Goal: Find specific page/section: Find specific page/section

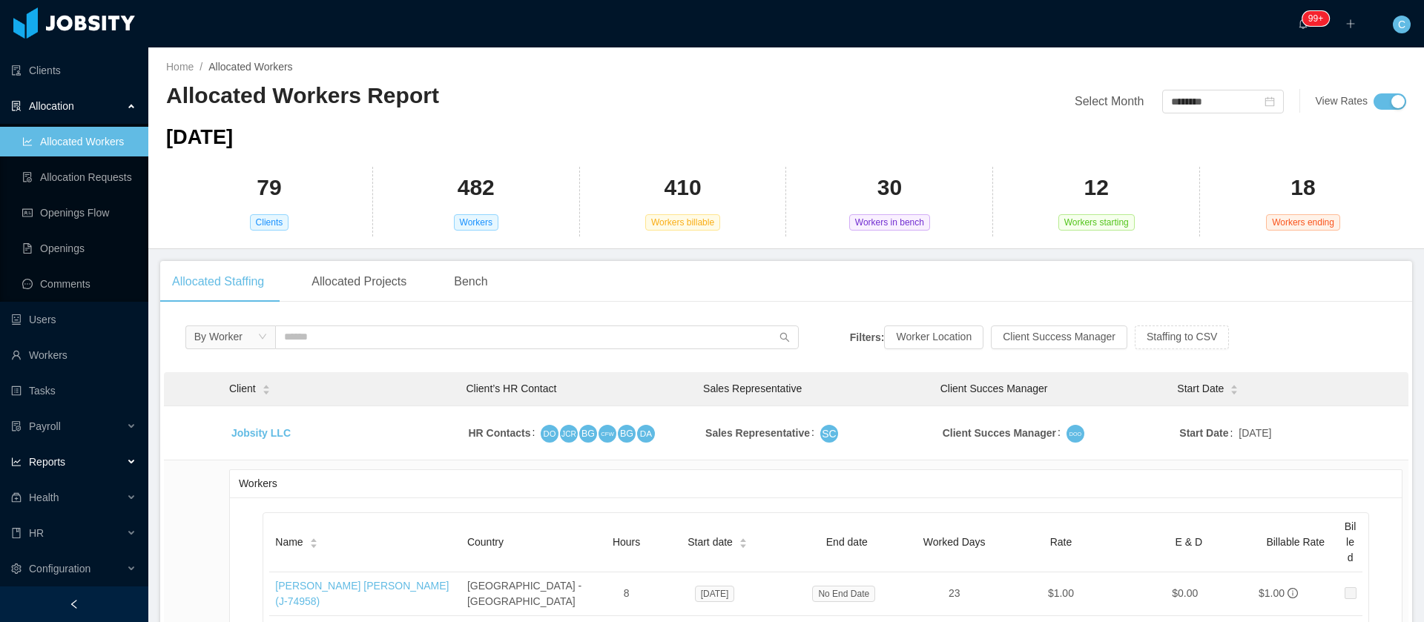
scroll to position [363, 0]
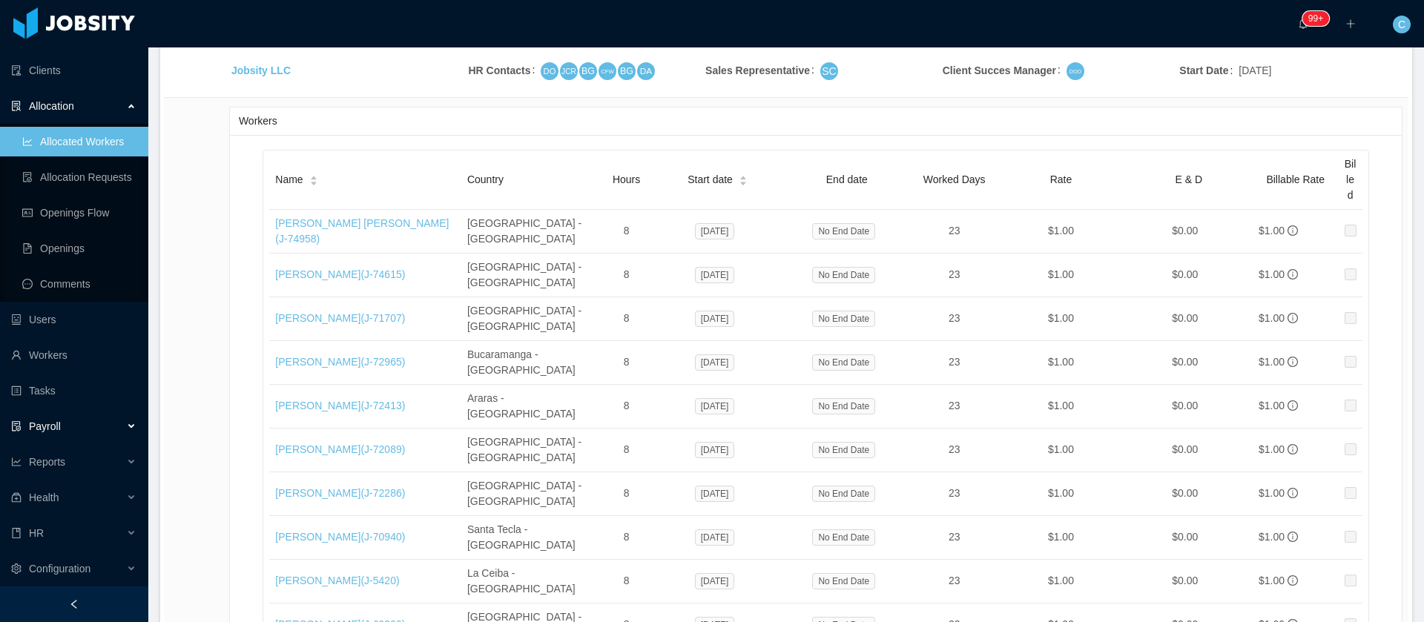
click at [48, 426] on span "Payroll" at bounding box center [45, 426] width 32 height 12
click at [50, 487] on div "Reports" at bounding box center [74, 498] width 148 height 30
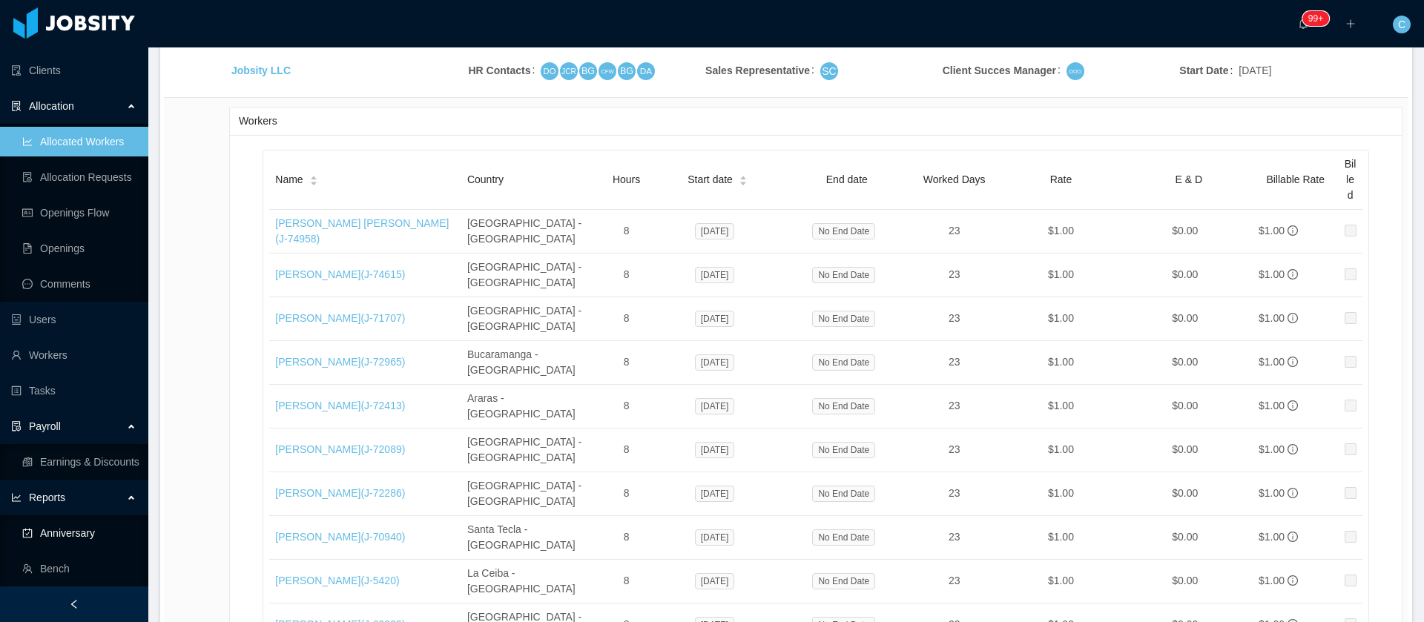
scroll to position [170, 0]
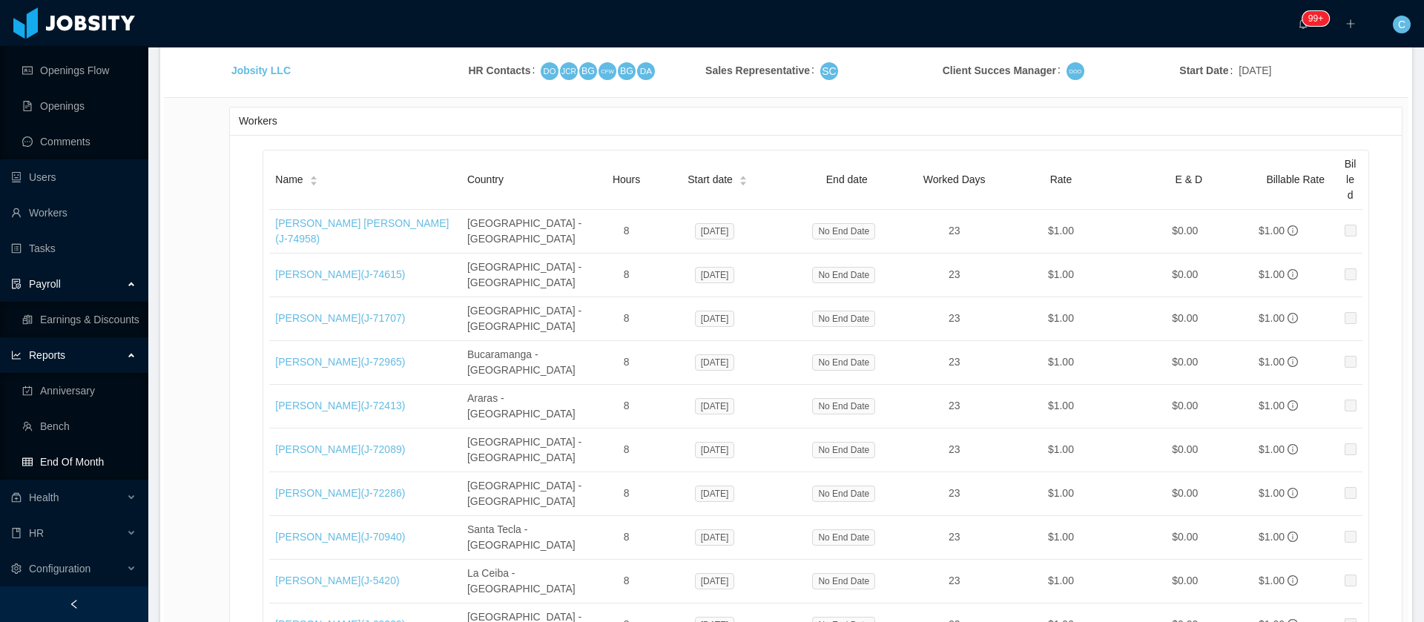
click at [67, 472] on link "End Of Month" at bounding box center [79, 462] width 114 height 30
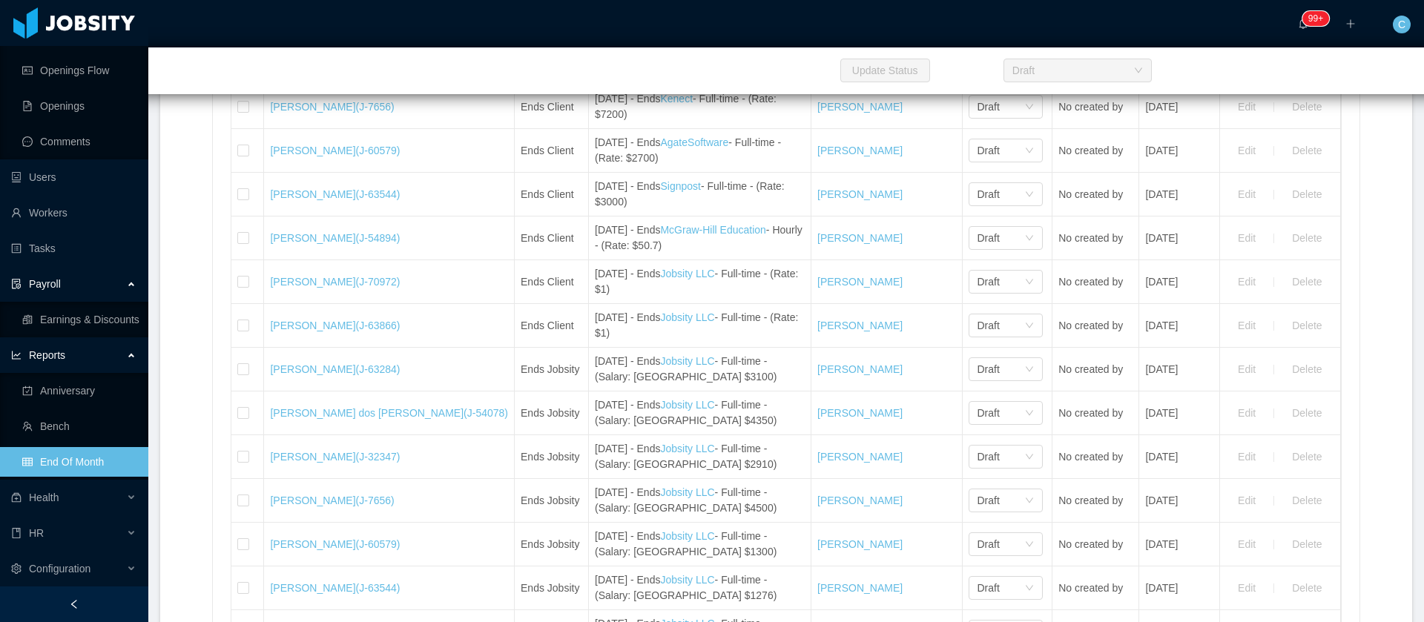
scroll to position [19710, 0]
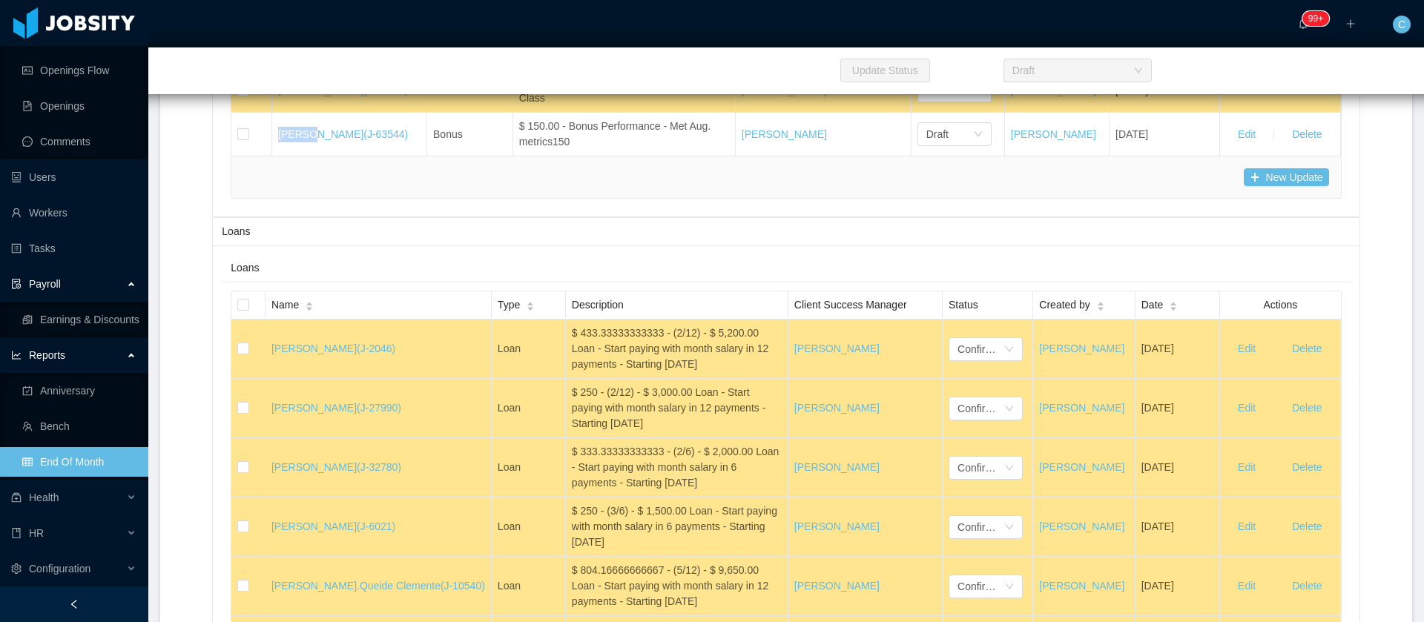
click at [868, 186] on div "New Update" at bounding box center [785, 177] width 1085 height 18
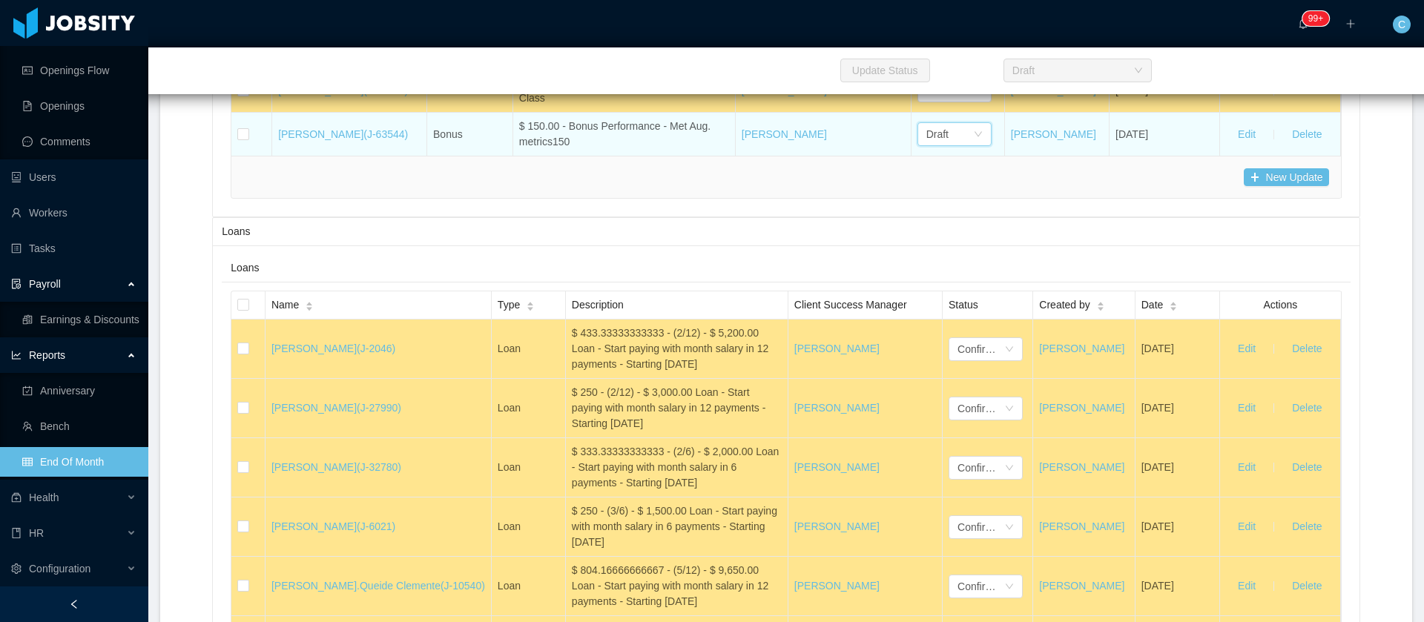
click at [959, 146] on div "Draft" at bounding box center [954, 134] width 74 height 24
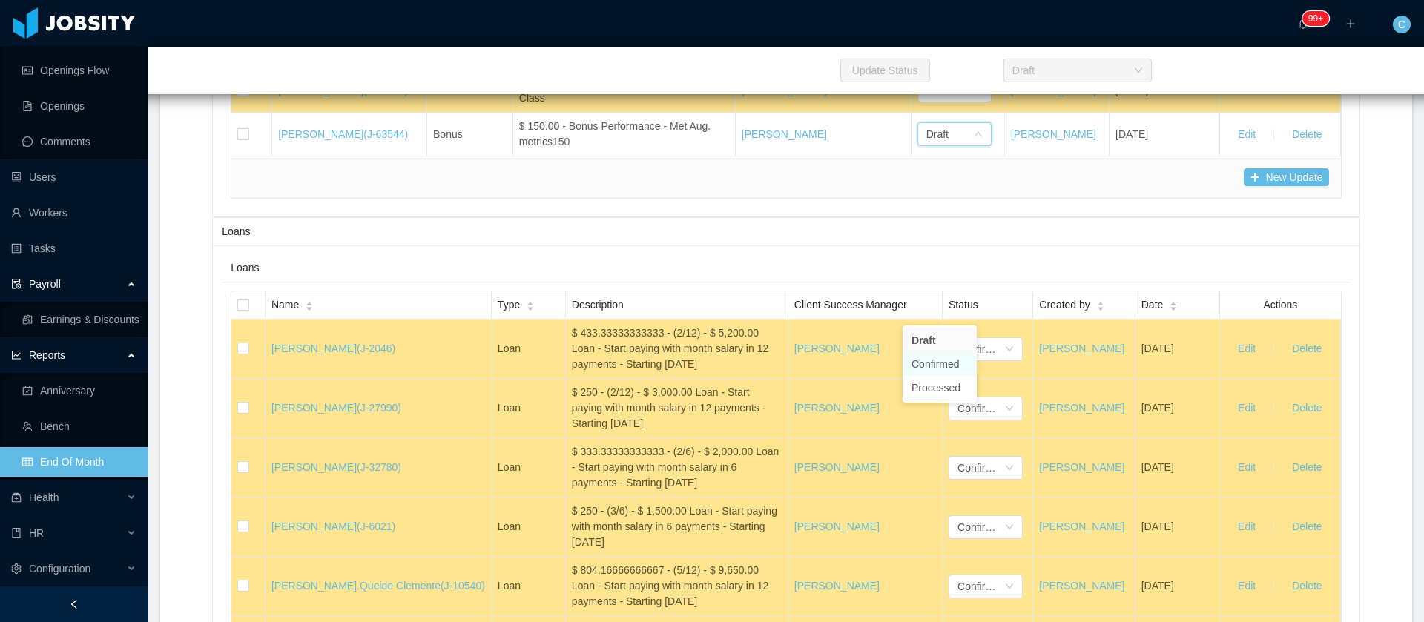
click at [952, 369] on li "Confirmed" at bounding box center [939, 364] width 74 height 24
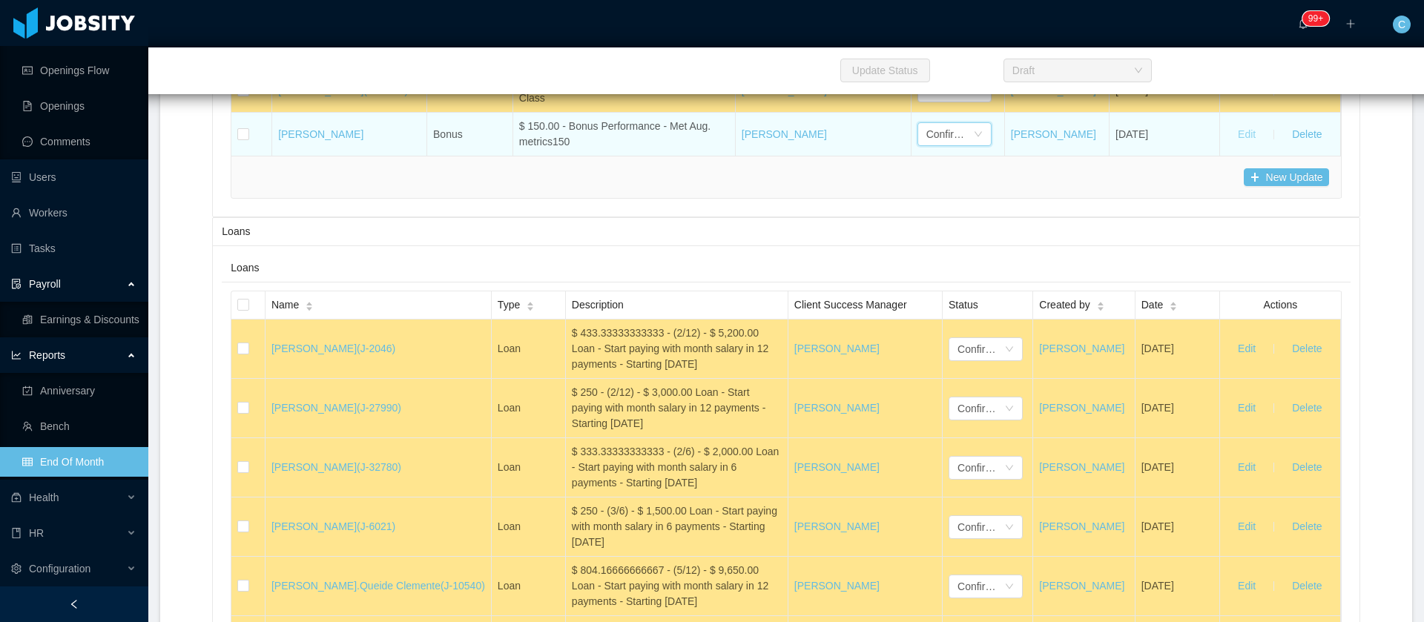
click at [1234, 146] on button "Edit" at bounding box center [1247, 134] width 42 height 24
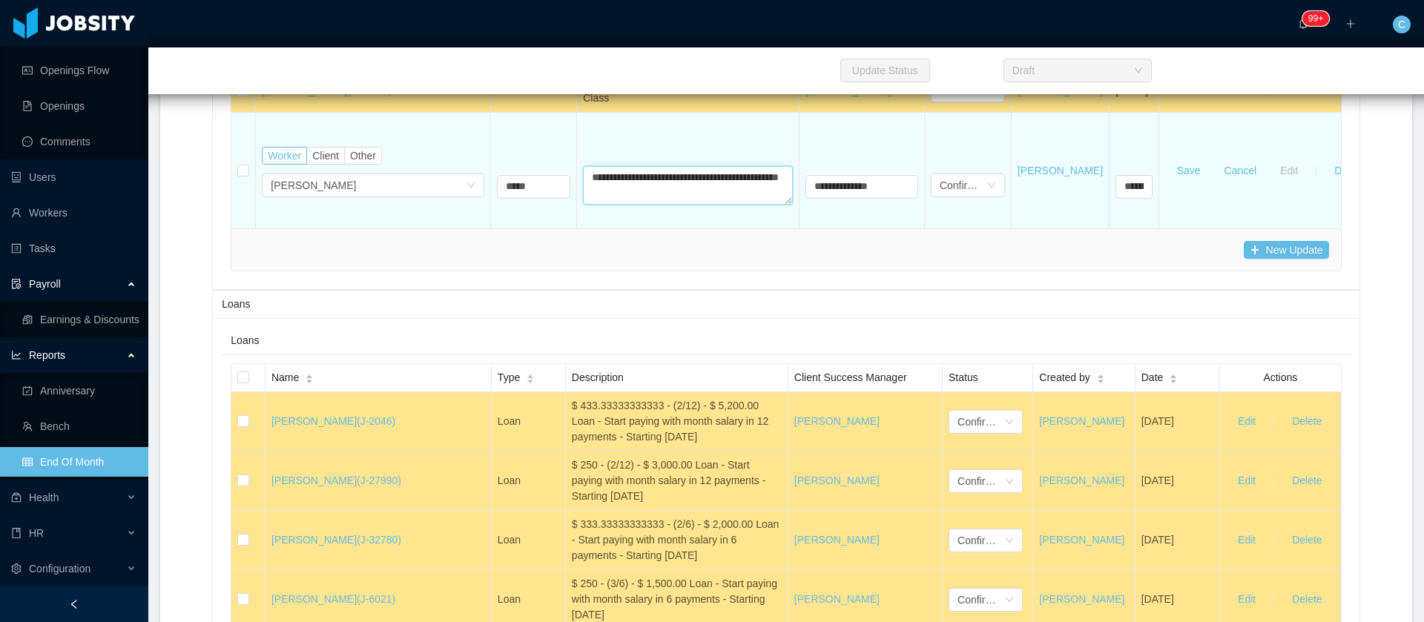
click at [685, 205] on textarea "**********" at bounding box center [688, 185] width 210 height 39
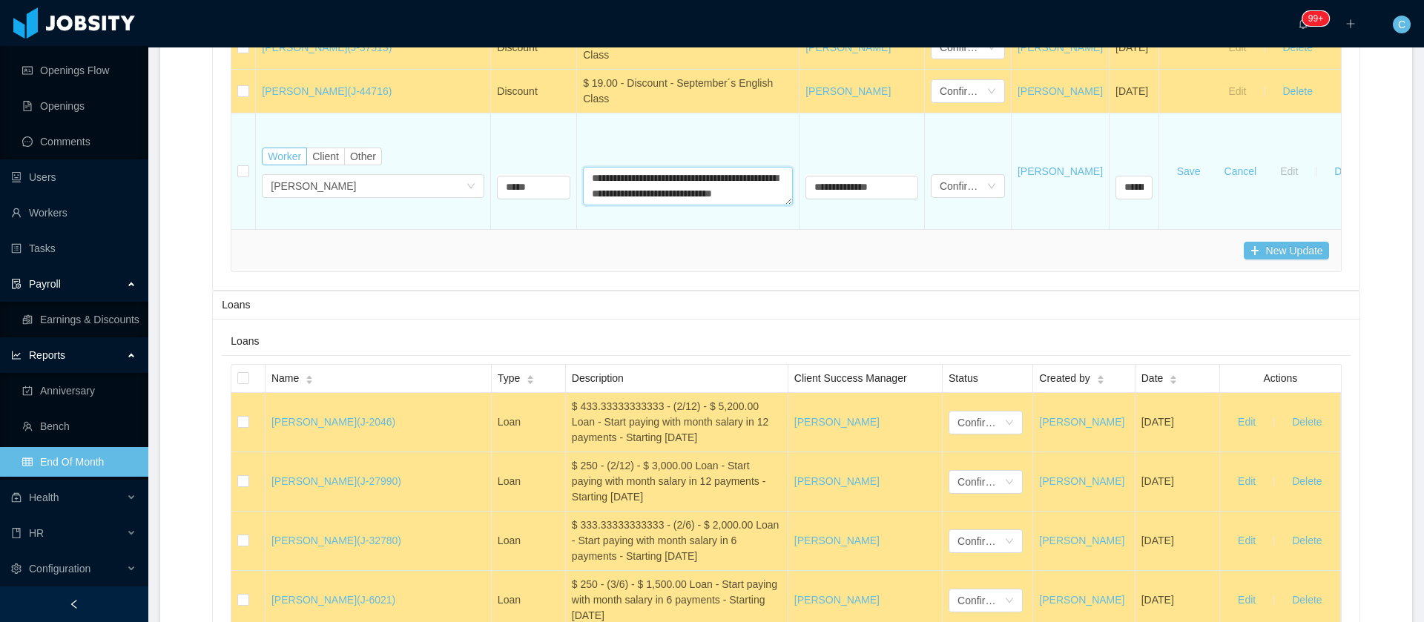
scroll to position [13, 0]
type textarea "**********"
click at [1212, 183] on button "Save" at bounding box center [1188, 171] width 47 height 24
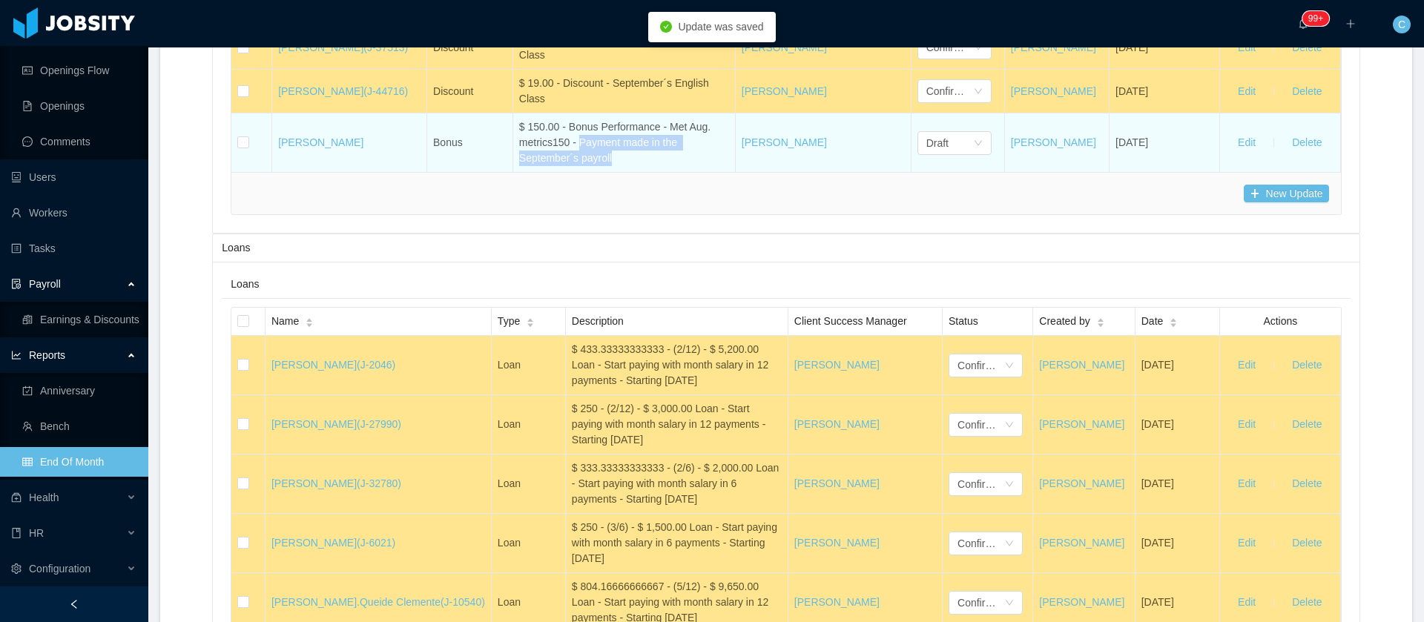
drag, startPoint x: 574, startPoint y: 338, endPoint x: 576, endPoint y: 323, distance: 15.7
click at [576, 166] on div "$ 150.00 - Bonus Performance - Met Aug. metrics150 - Payment made in the Septem…" at bounding box center [624, 142] width 210 height 47
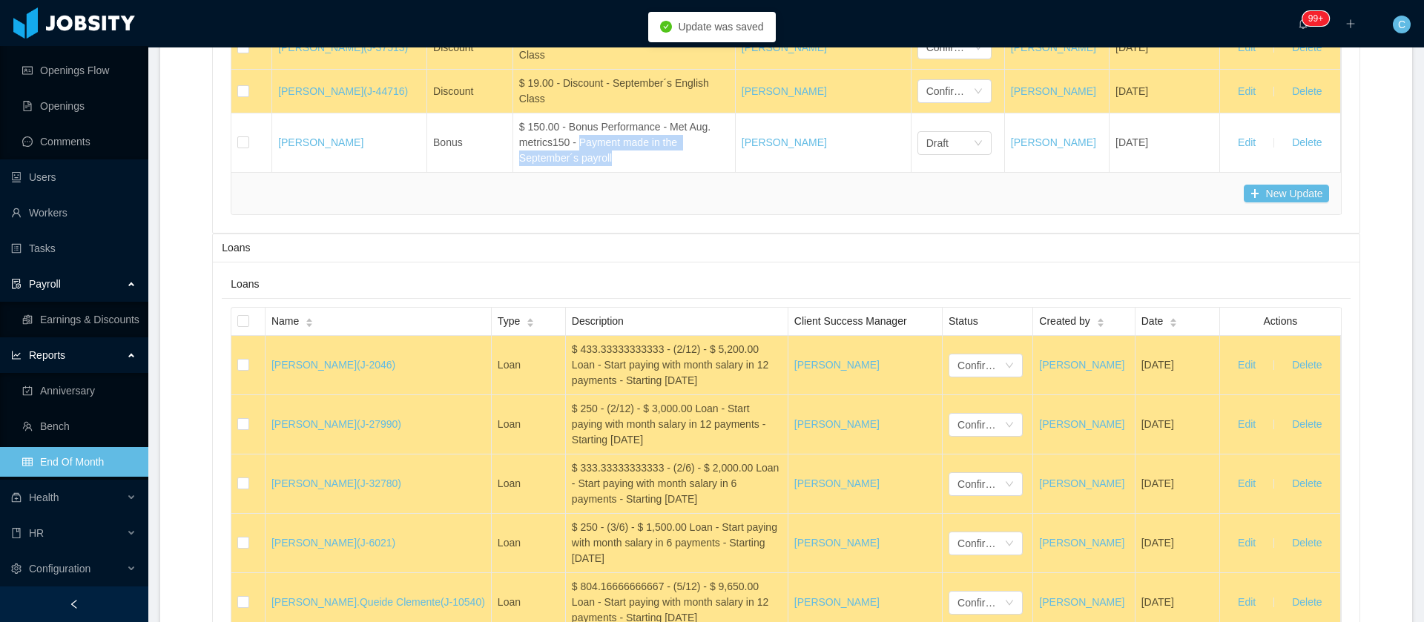
copy div "Payment made in the September´s payroll"
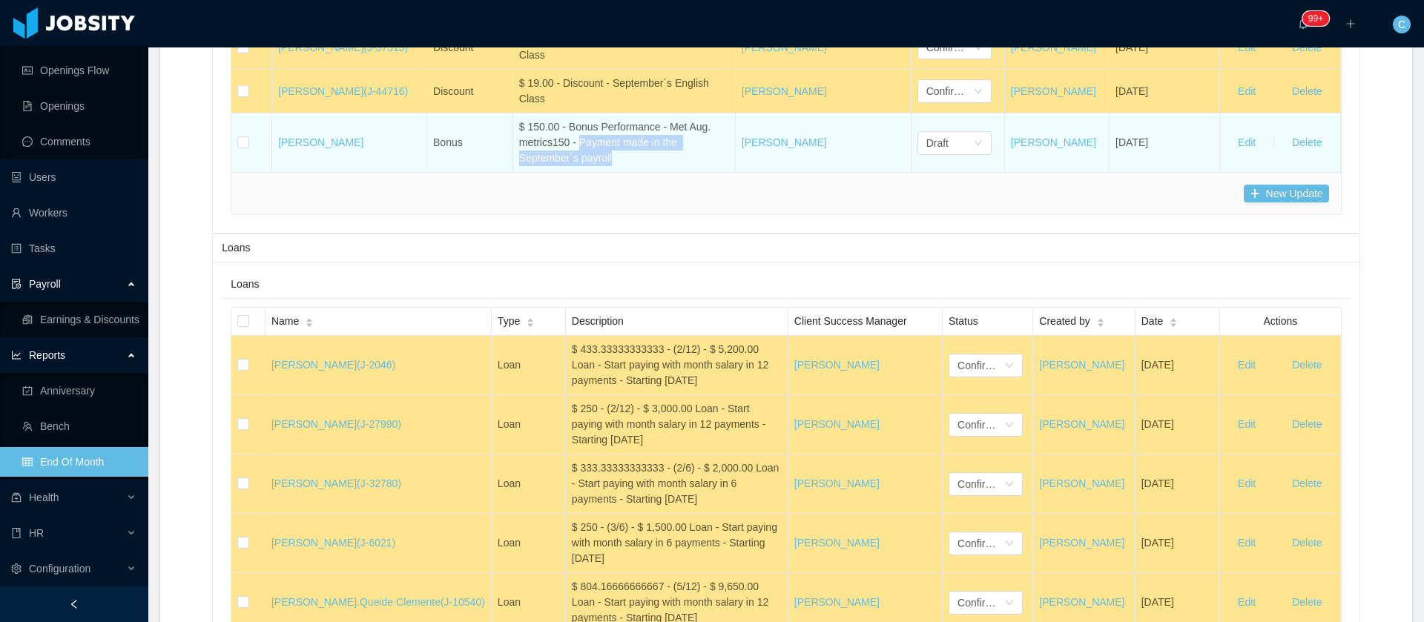
click at [682, 166] on div "$ 150.00 - Bonus Performance - Met Aug. metrics150 - Payment made in the Septem…" at bounding box center [624, 142] width 210 height 47
click at [661, 166] on div "$ 150.00 - Bonus Performance - Met Aug. metrics150 - Payment made in the Septem…" at bounding box center [624, 142] width 210 height 47
click at [672, 166] on div "$ 150.00 - Bonus Performance - Met Aug. metrics150 - Payment made in the Septem…" at bounding box center [624, 142] width 210 height 47
click at [670, 166] on div "$ 150.00 - Bonus Performance - Met Aug. metrics150 - Payment made in the Septem…" at bounding box center [624, 142] width 210 height 47
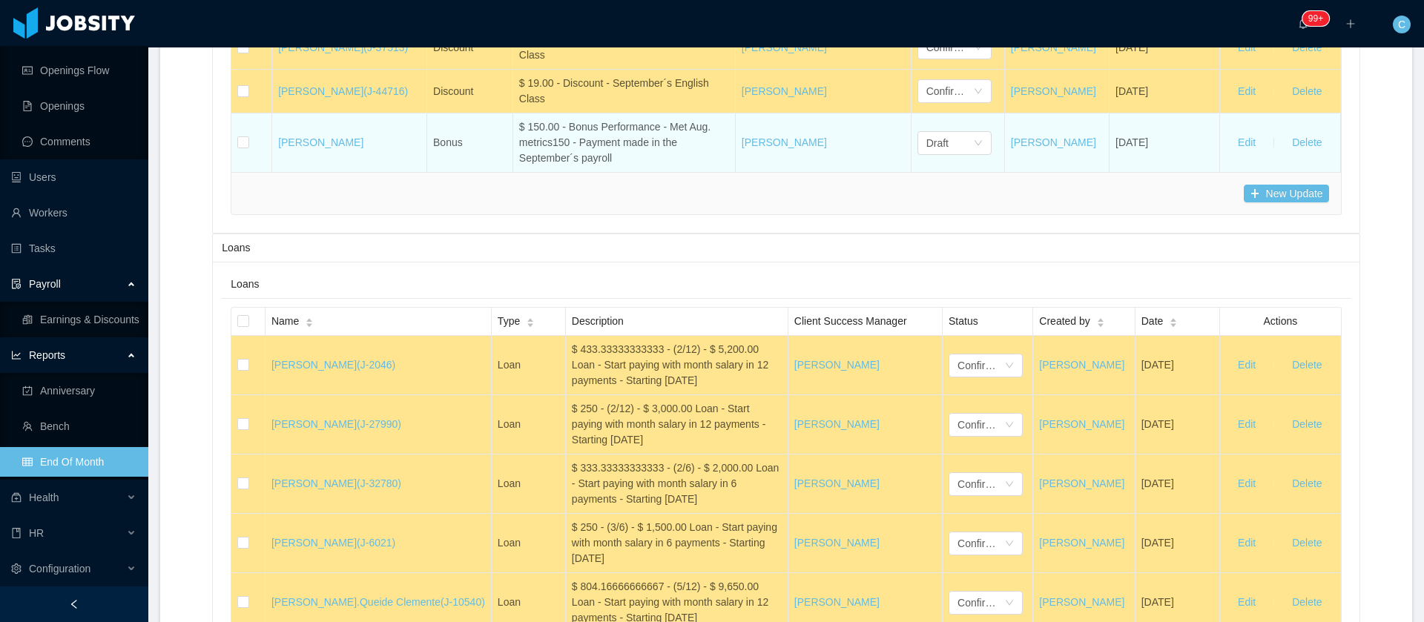
click at [670, 166] on div "$ 150.00 - Bonus Performance - Met Aug. metrics150 - Payment made in the Septem…" at bounding box center [624, 142] width 210 height 47
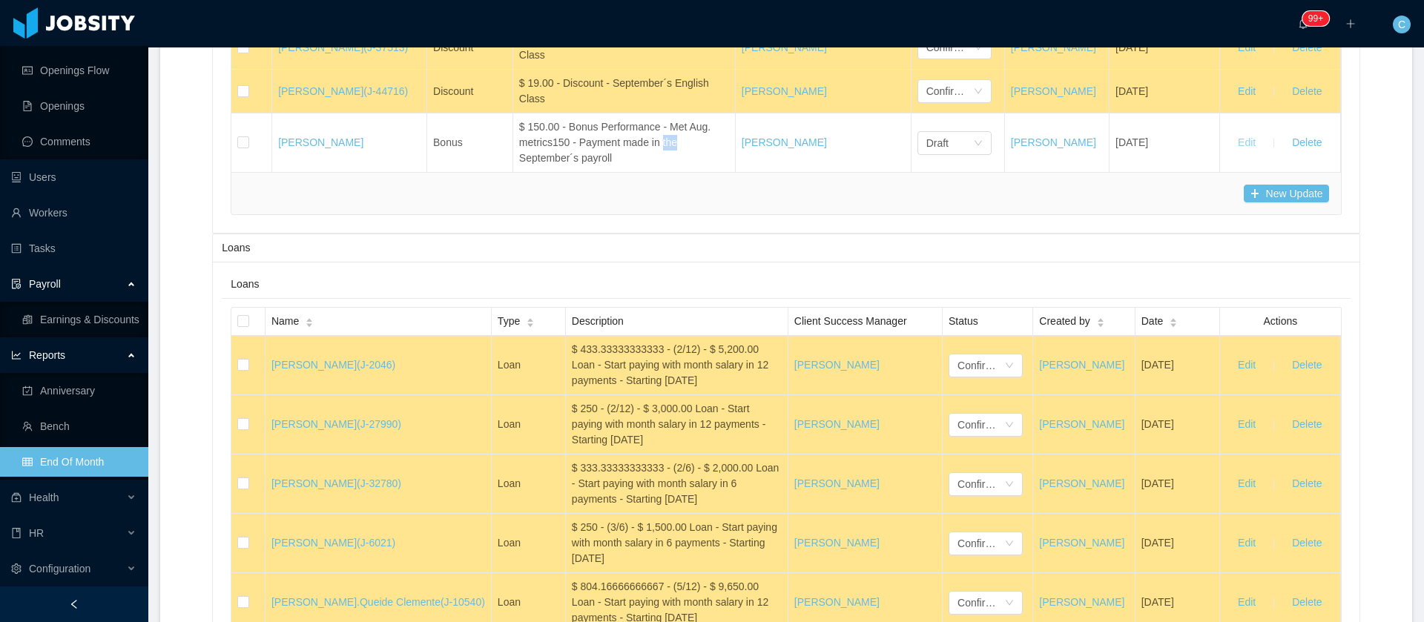
click at [1226, 155] on button "Edit" at bounding box center [1247, 143] width 42 height 24
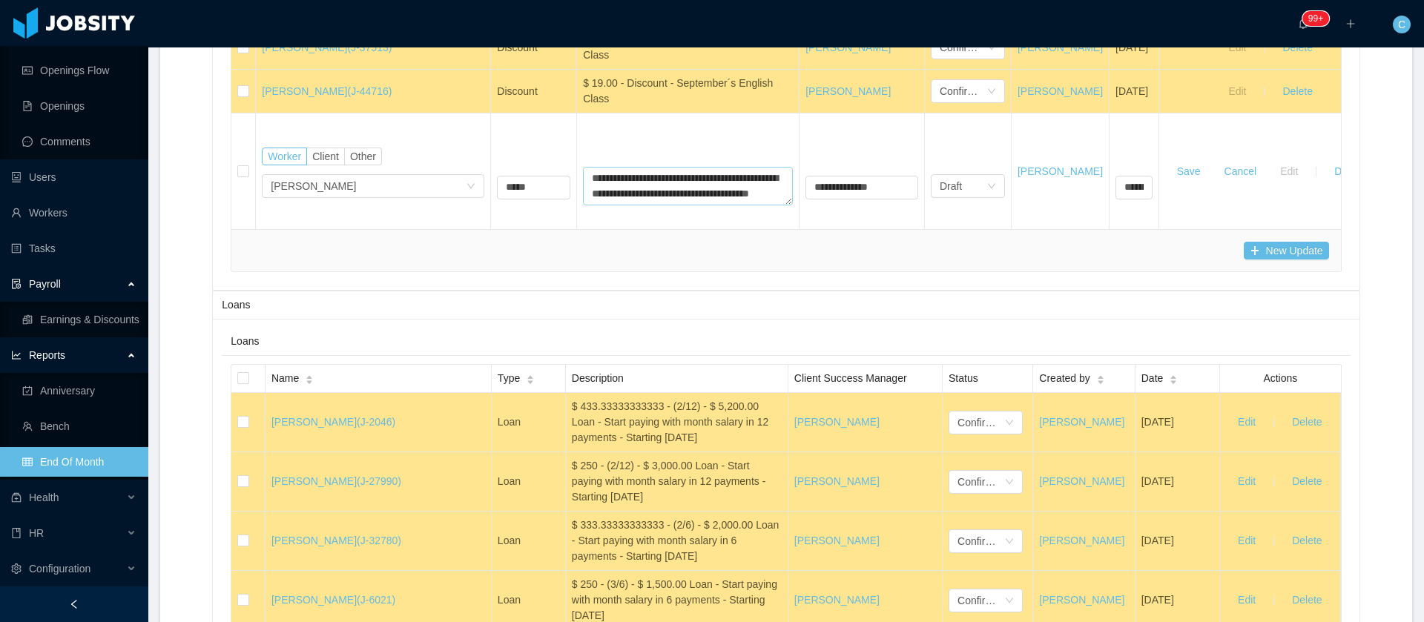
scroll to position [16, 0]
click at [601, 205] on textarea "**********" at bounding box center [688, 186] width 210 height 39
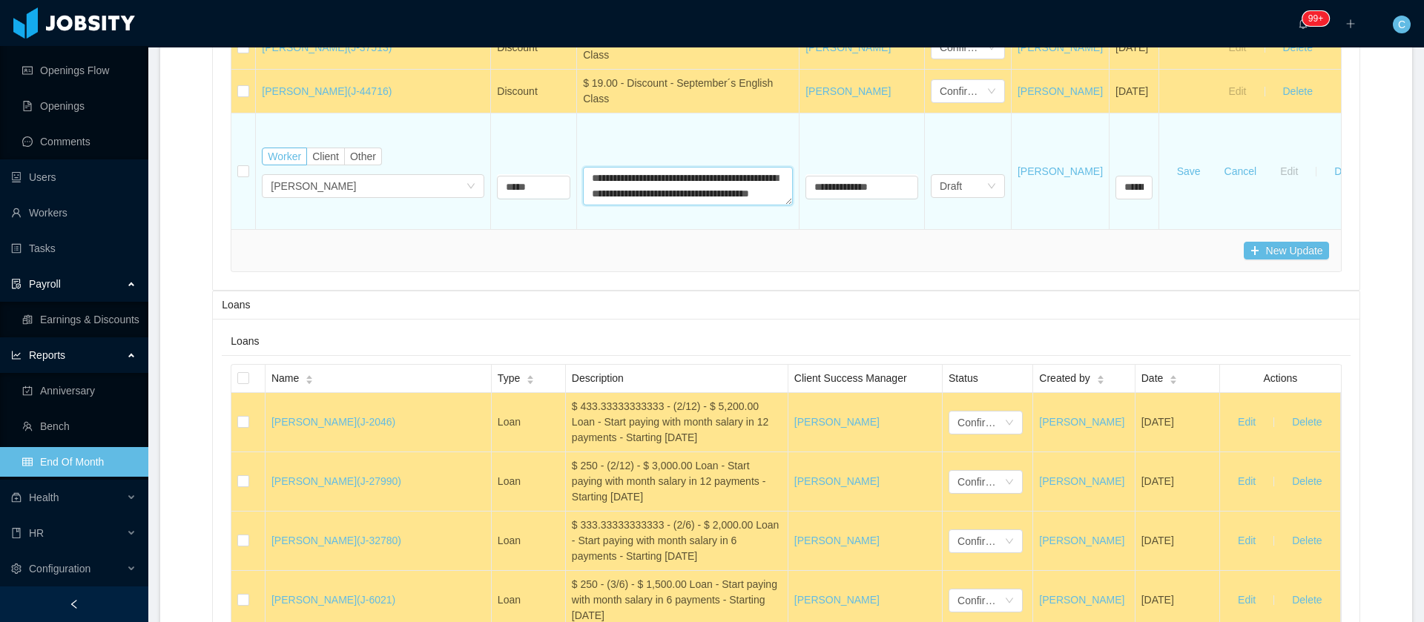
click at [664, 205] on textarea "**********" at bounding box center [688, 186] width 210 height 39
type textarea "**********"
click at [1212, 183] on button "Save" at bounding box center [1188, 171] width 47 height 24
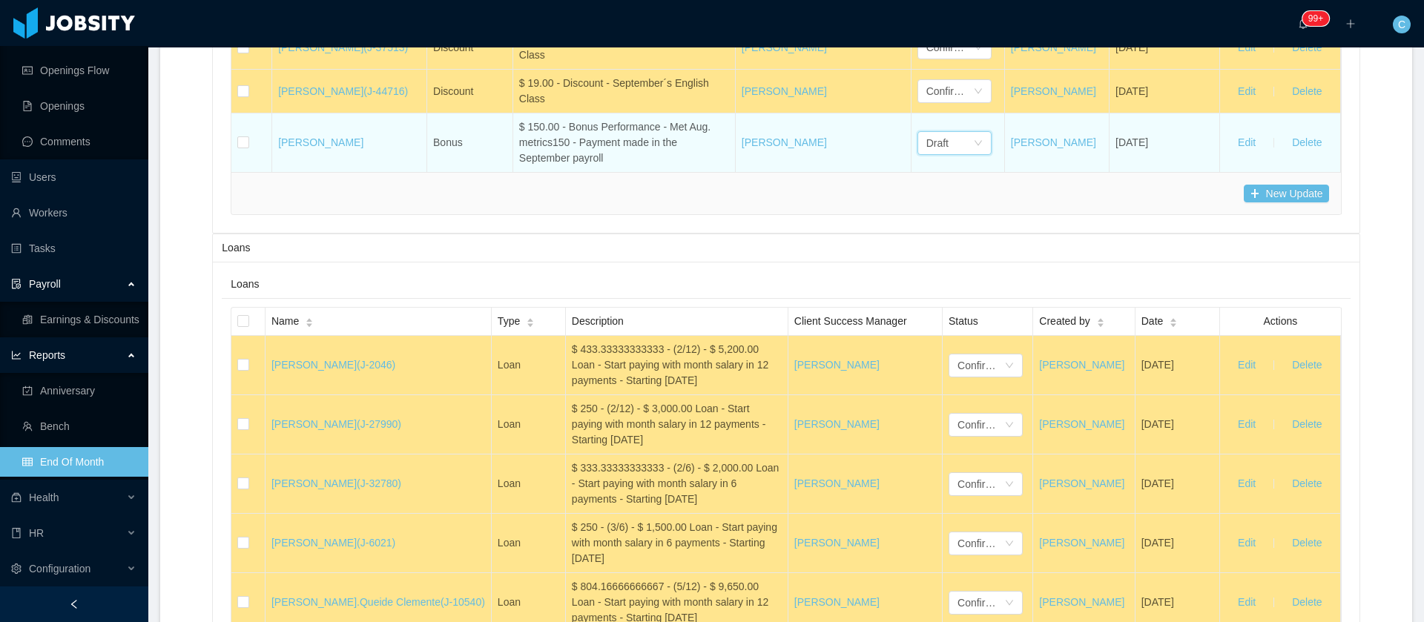
click at [946, 154] on div "Draft" at bounding box center [949, 143] width 47 height 22
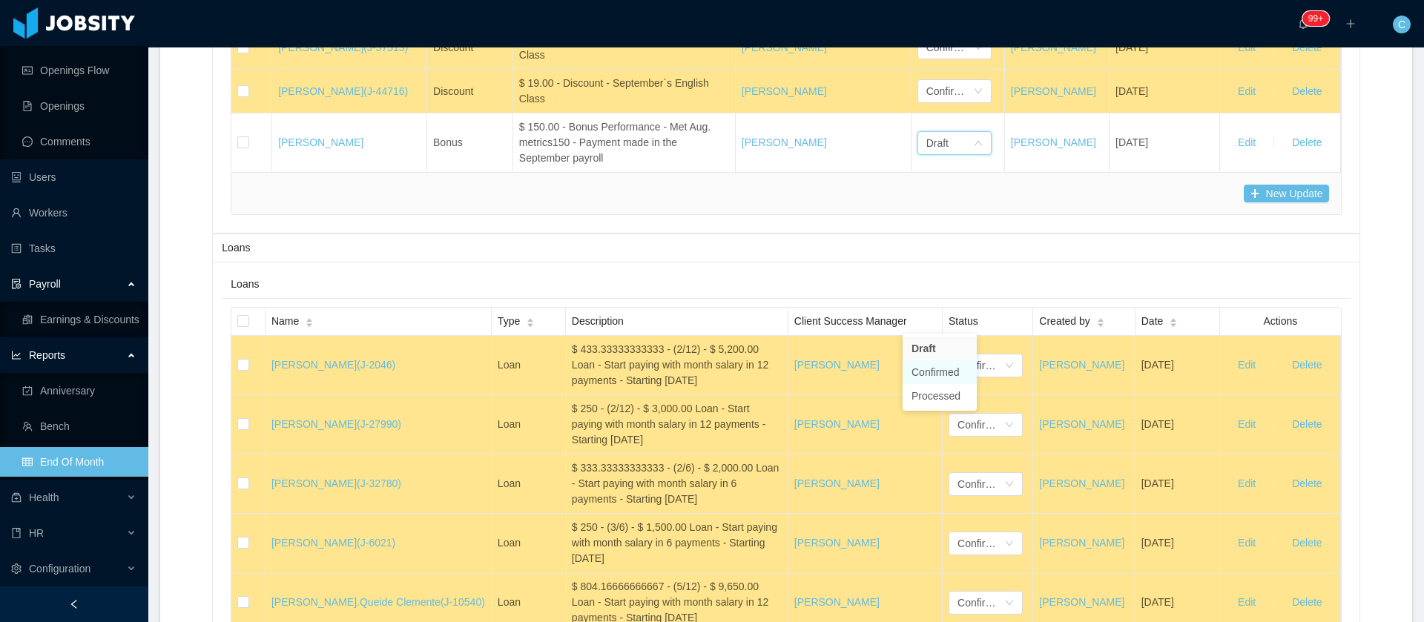
click at [950, 371] on li "Confirmed" at bounding box center [939, 372] width 74 height 24
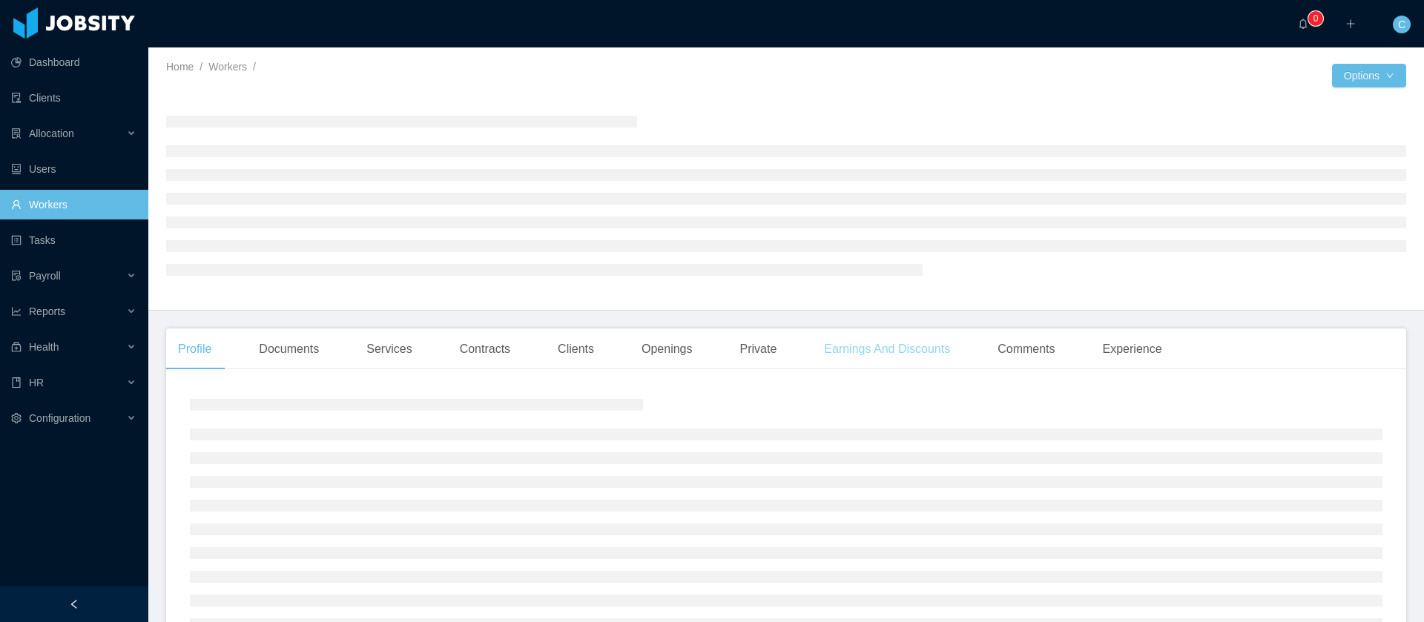
click at [919, 352] on div "Earnings And Discounts" at bounding box center [887, 349] width 150 height 42
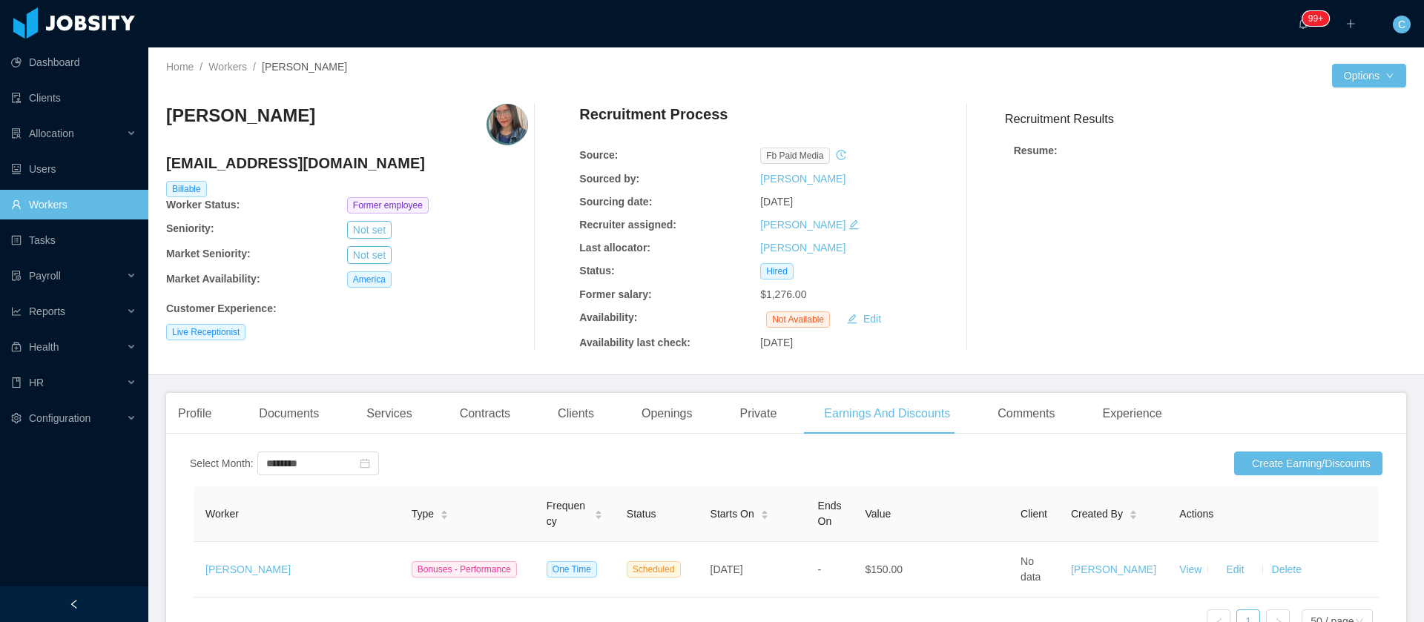
scroll to position [136, 0]
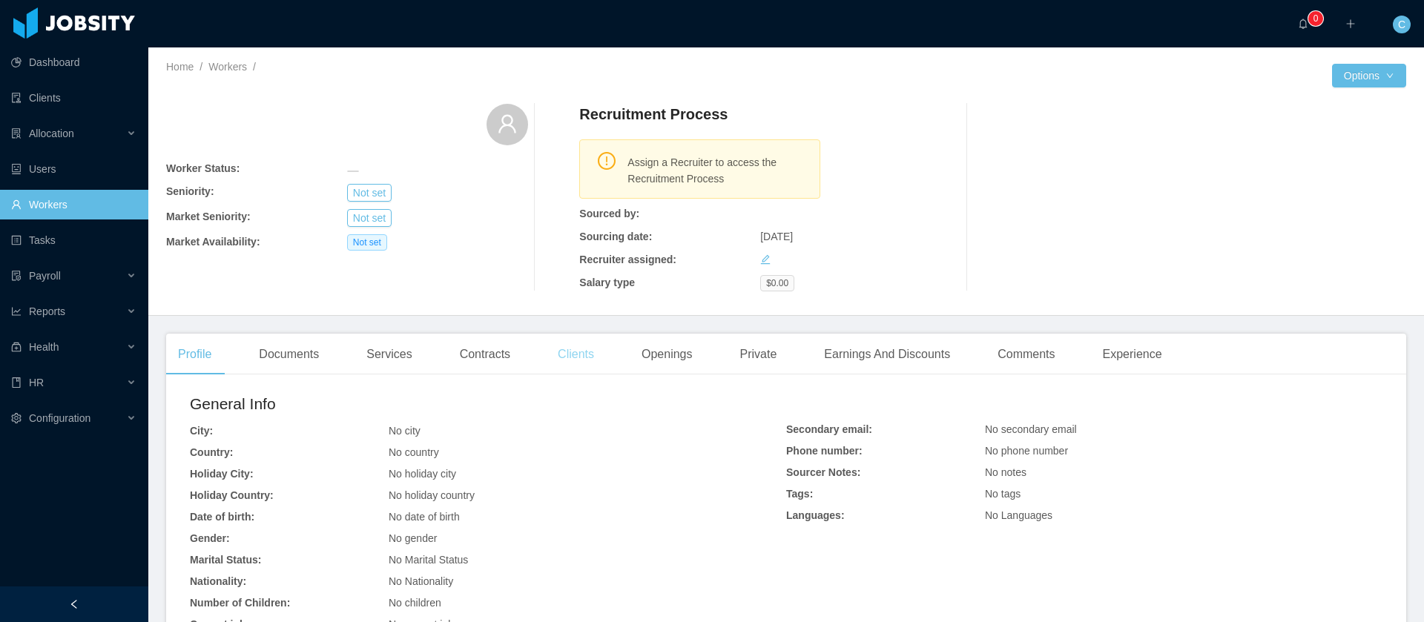
click at [579, 366] on div "Clients" at bounding box center [576, 355] width 60 height 42
click at [571, 351] on div "Clients" at bounding box center [576, 355] width 60 height 42
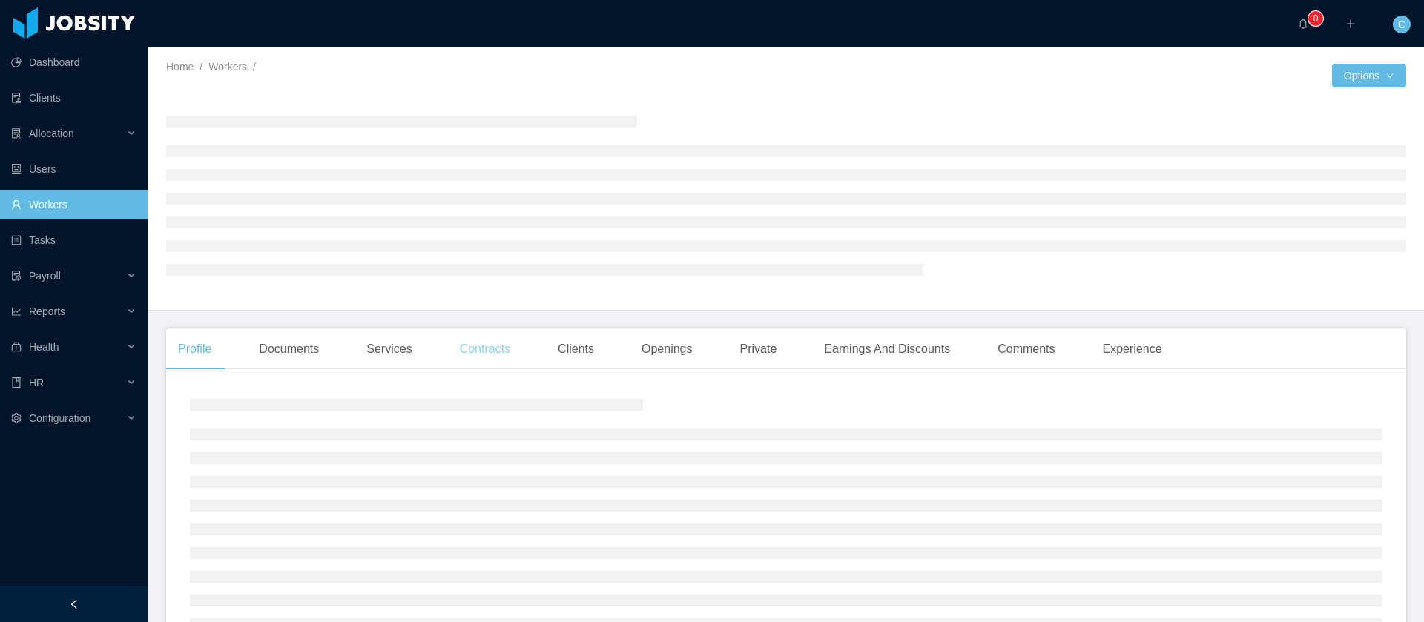
click at [499, 358] on div "Contracts" at bounding box center [485, 349] width 74 height 42
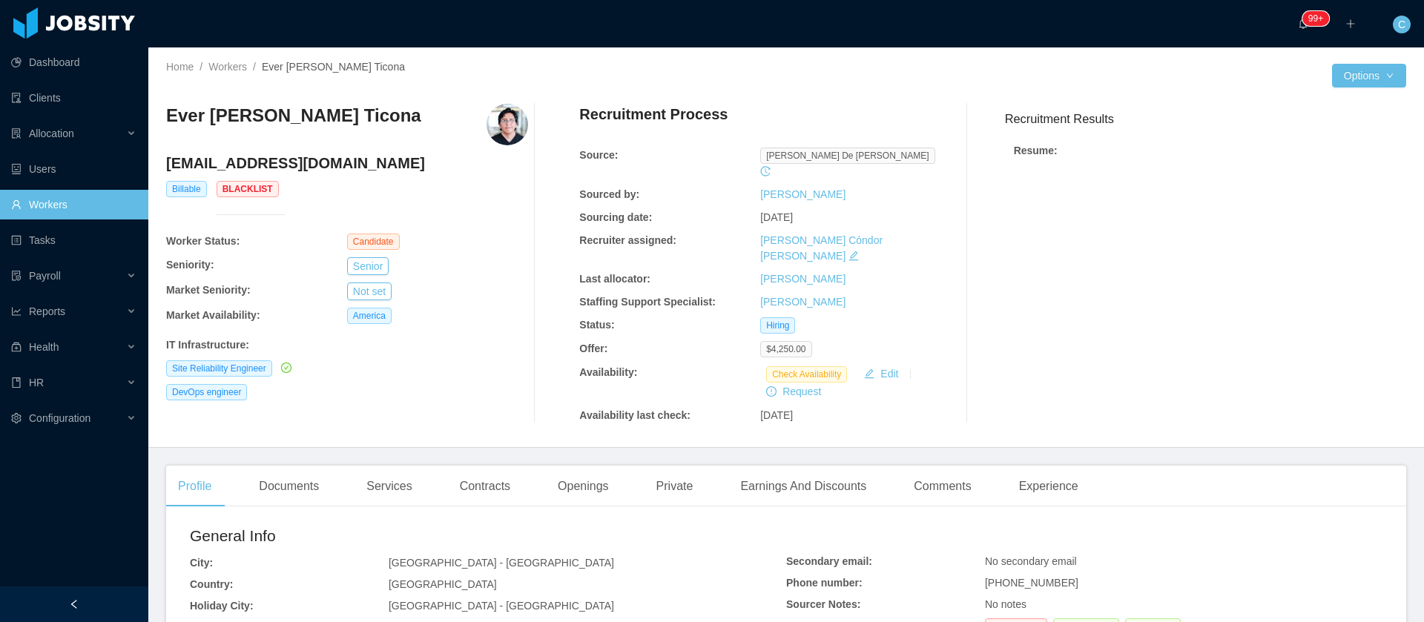
click at [528, 466] on div "Profile Documents Services Contracts Openings Private Earnings And Discounts Co…" at bounding box center [628, 487] width 924 height 42
click at [467, 472] on div "Contracts" at bounding box center [485, 487] width 74 height 42
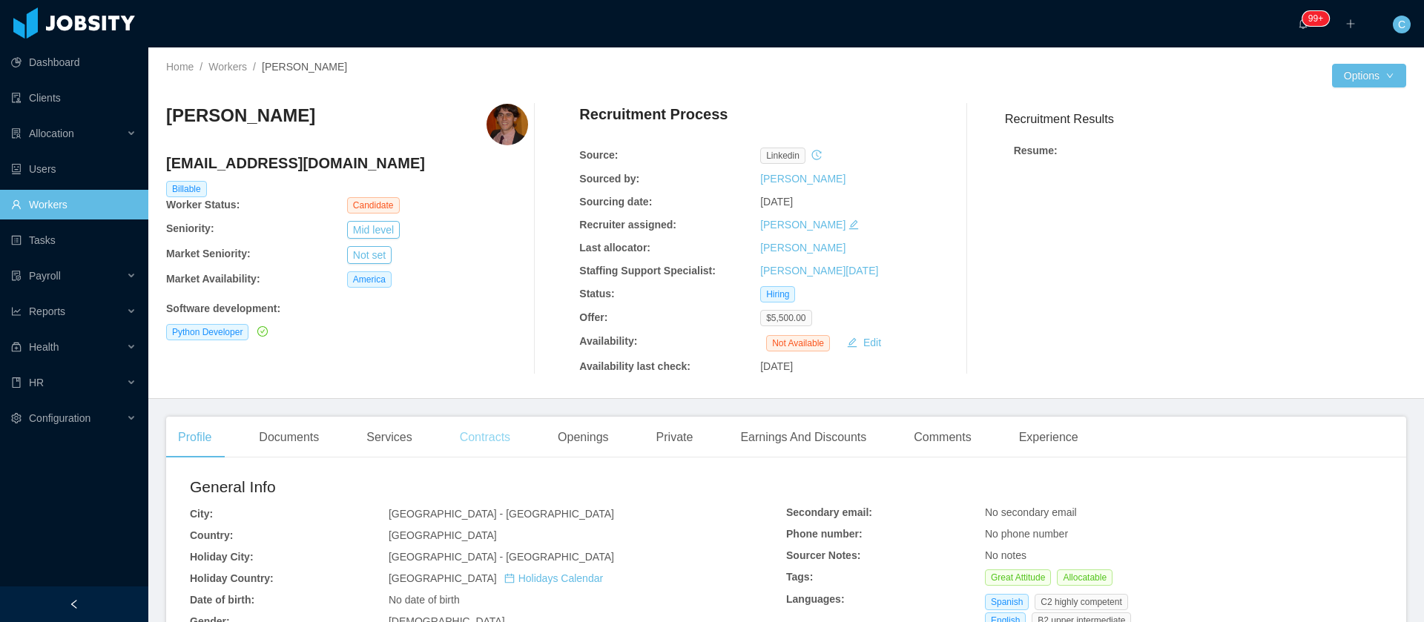
click at [496, 447] on div "Contracts" at bounding box center [485, 438] width 74 height 42
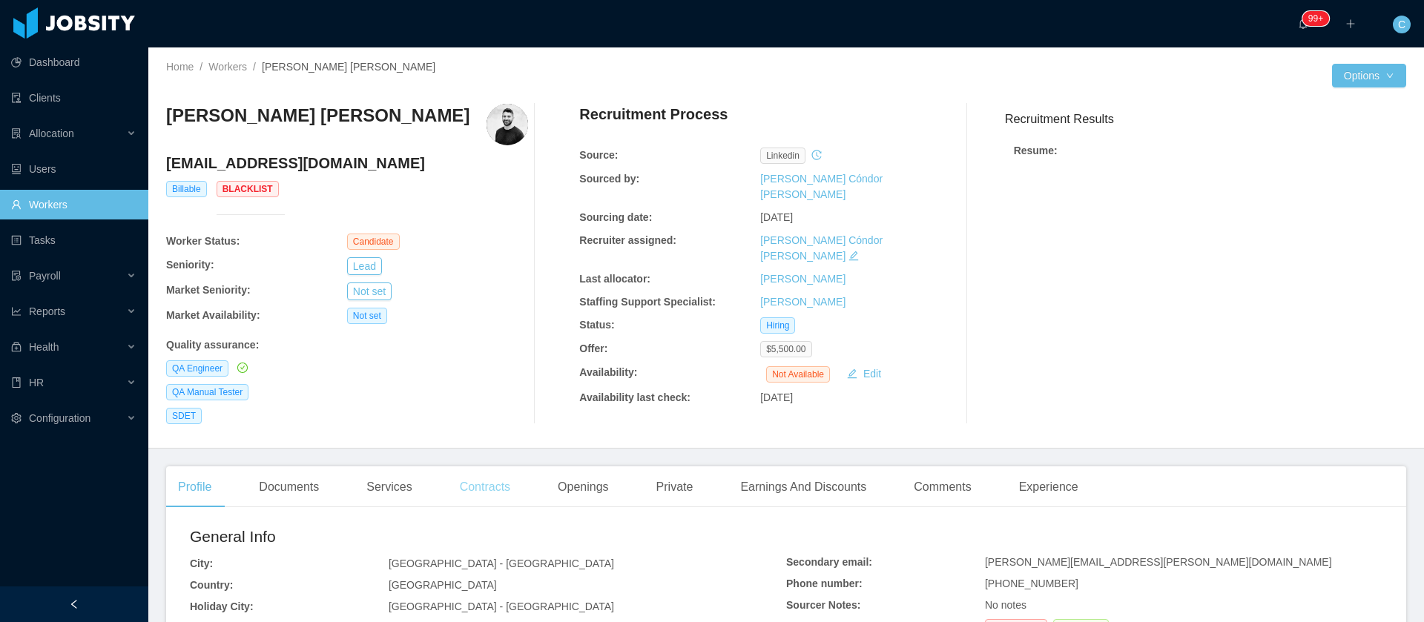
click at [502, 496] on div "Contracts" at bounding box center [485, 487] width 74 height 42
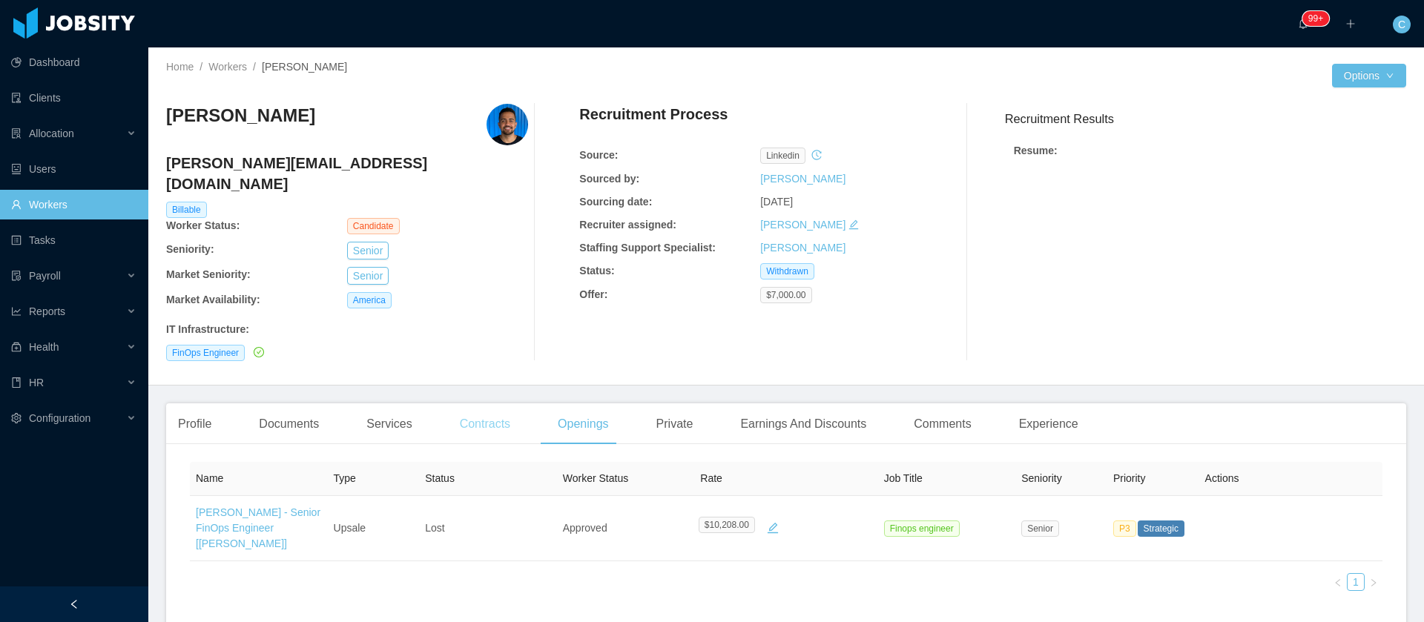
click at [487, 407] on div "Contracts" at bounding box center [485, 424] width 74 height 42
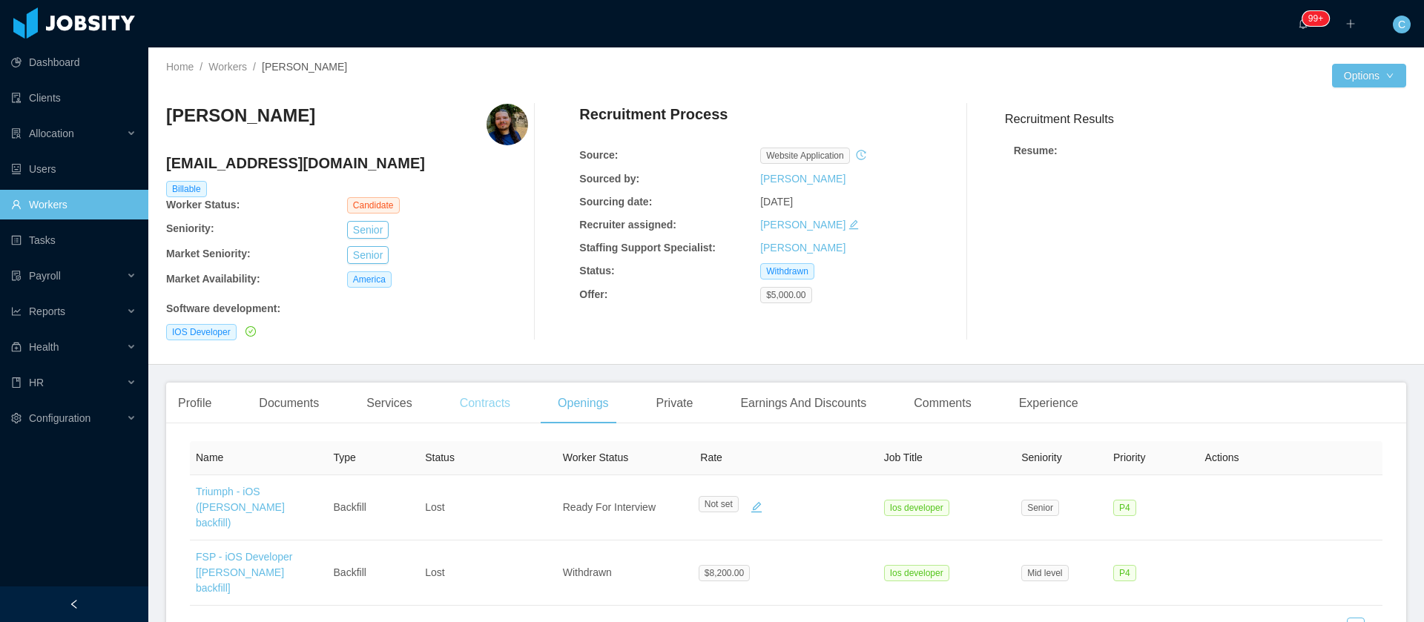
click at [477, 403] on div "Contracts" at bounding box center [485, 404] width 74 height 42
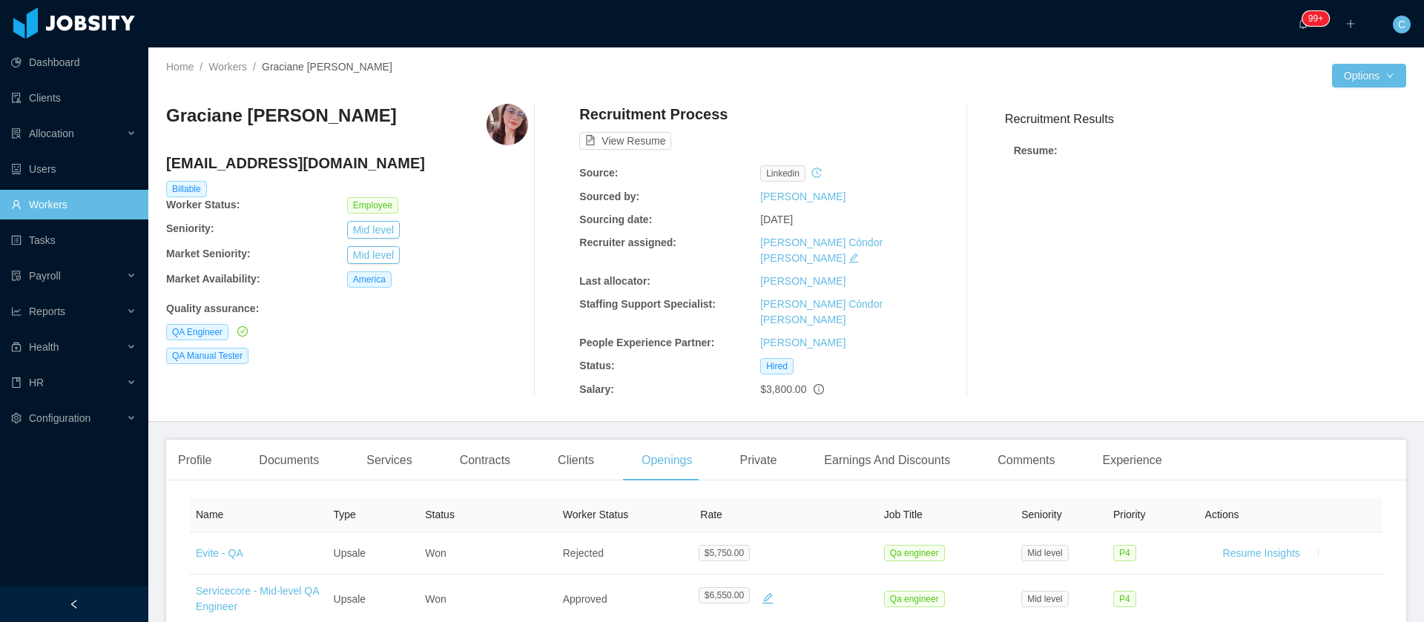
click at [253, 118] on h3 "Graciane [PERSON_NAME]" at bounding box center [281, 116] width 231 height 24
click at [248, 121] on h3 "Graciane [PERSON_NAME]" at bounding box center [281, 116] width 231 height 24
copy h3 "Graciane [PERSON_NAME]"
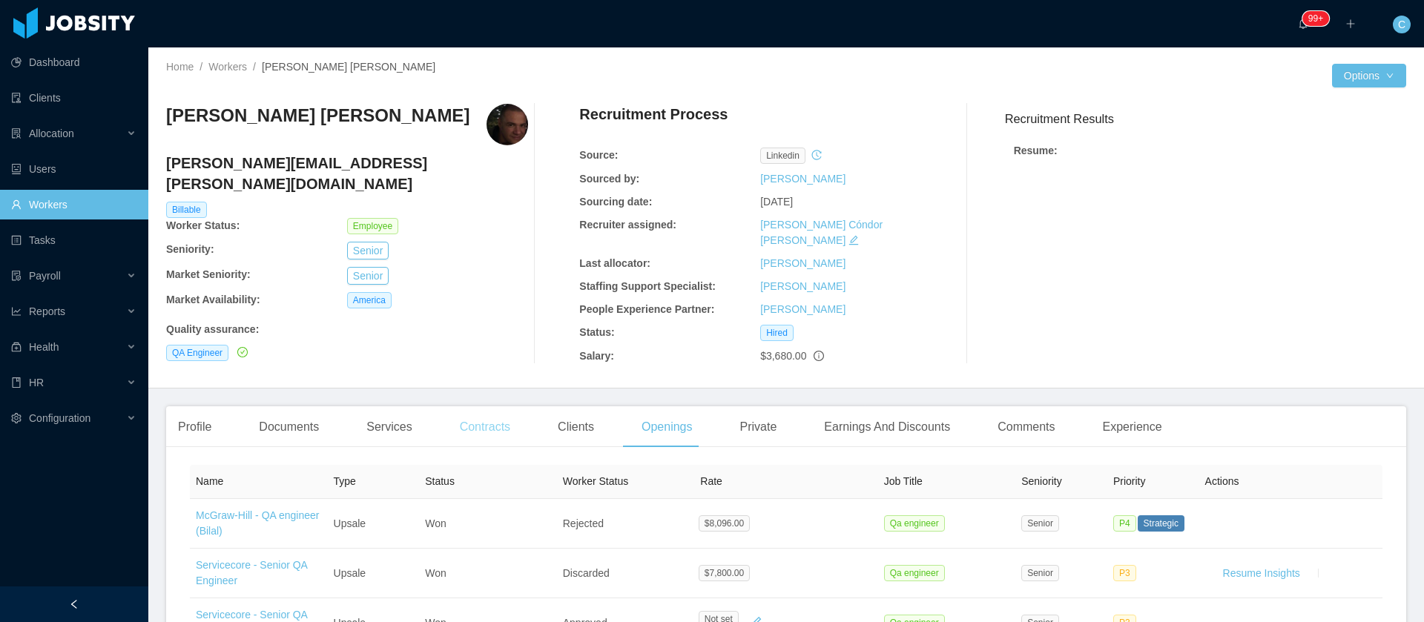
click at [479, 414] on div "Contracts" at bounding box center [485, 427] width 74 height 42
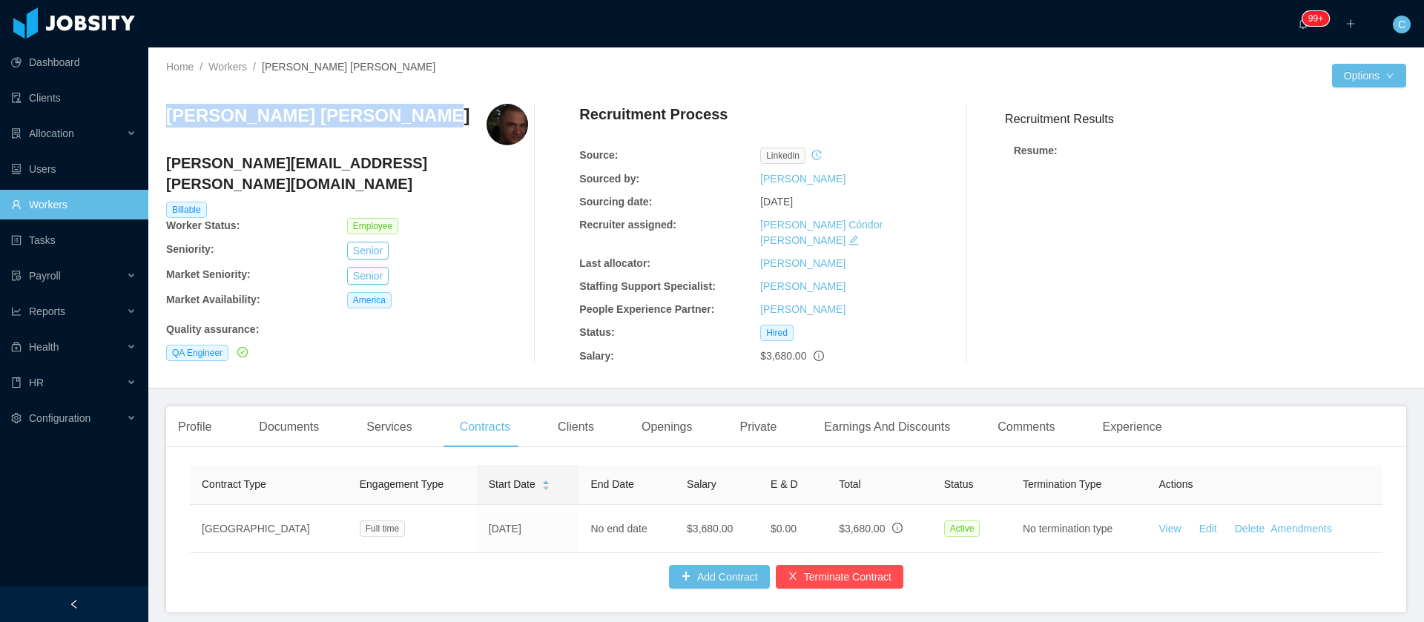
drag, startPoint x: 383, startPoint y: 111, endPoint x: 159, endPoint y: 131, distance: 224.8
click at [159, 131] on div "Home / Workers / [PERSON_NAME] [PERSON_NAME] / Options [PERSON_NAME] [PERSON_NA…" at bounding box center [785, 217] width 1275 height 341
copy h3 "[PERSON_NAME] [PERSON_NAME]"
click at [561, 406] on div "Clients" at bounding box center [576, 427] width 60 height 42
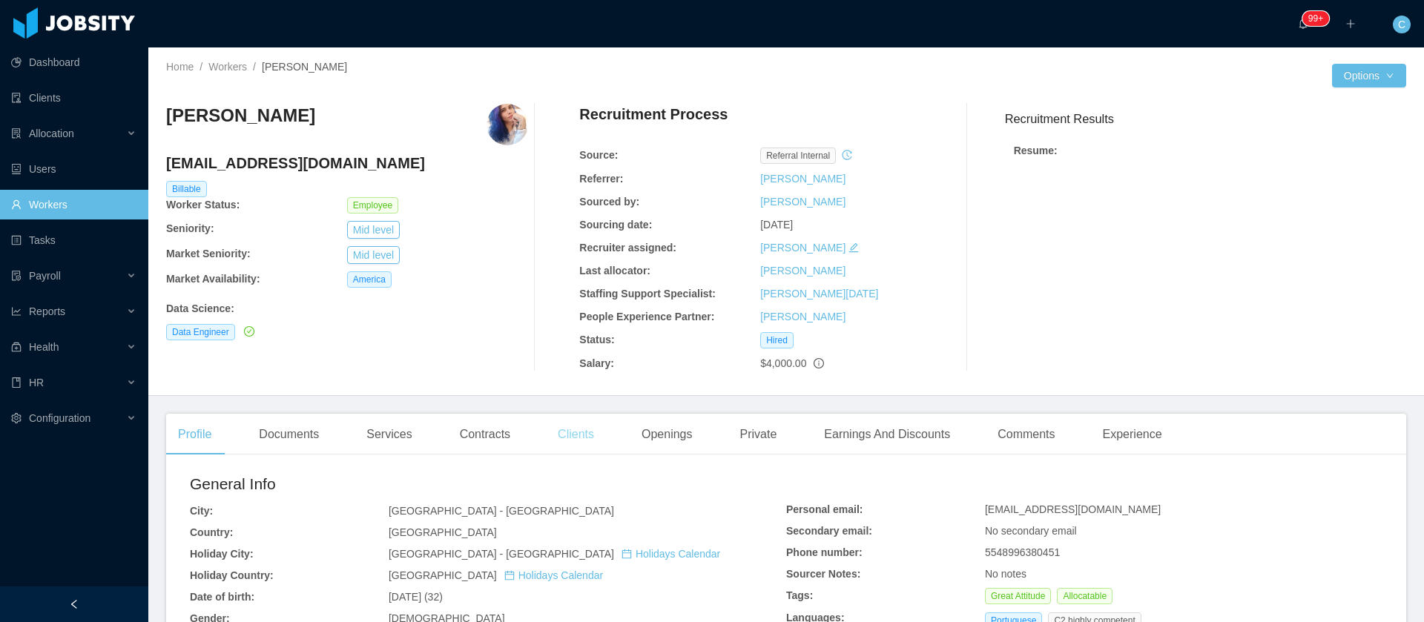
click at [567, 429] on div "Clients" at bounding box center [576, 435] width 60 height 42
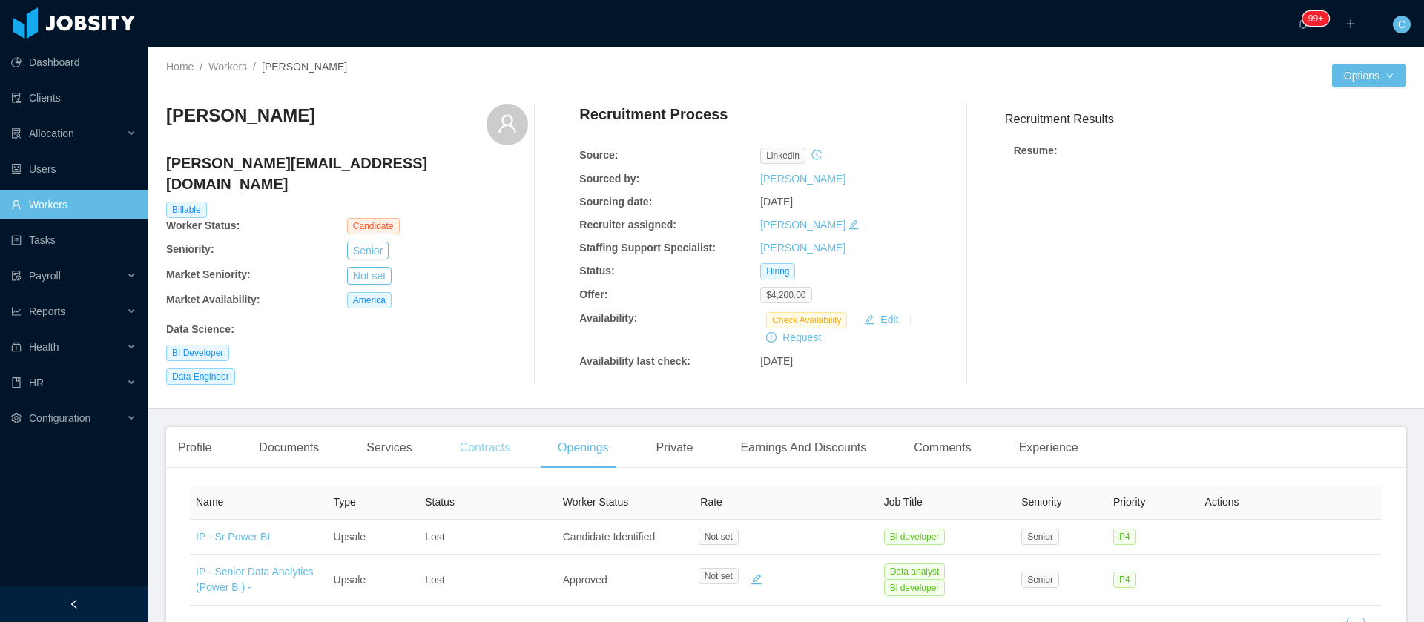
click at [469, 435] on div "Contracts" at bounding box center [485, 448] width 74 height 42
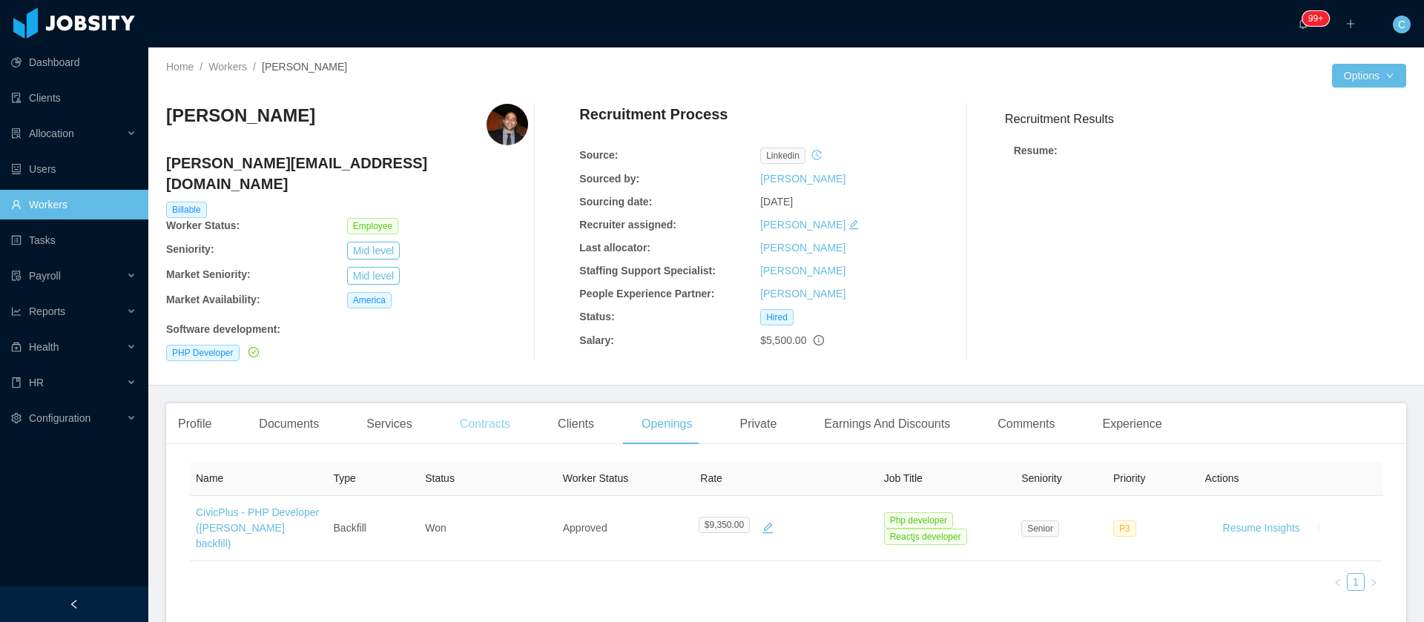
click at [499, 409] on div "Contracts" at bounding box center [485, 424] width 74 height 42
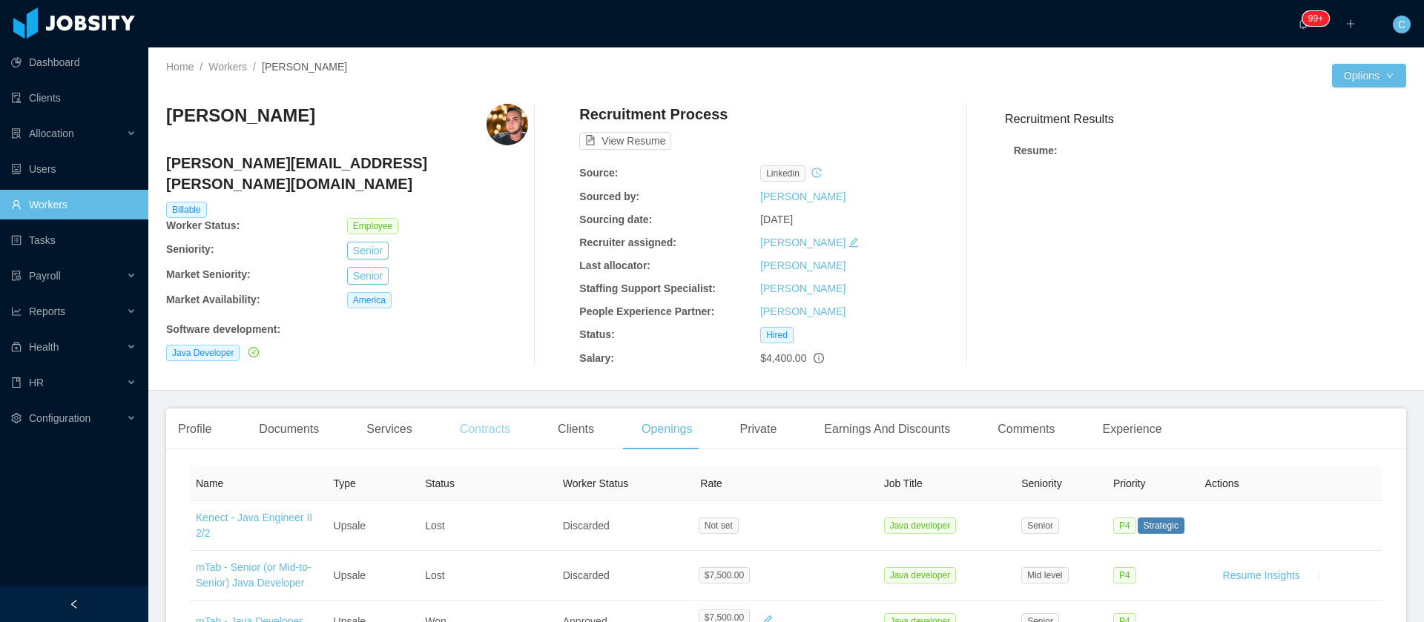
click at [500, 440] on div "Contracts" at bounding box center [485, 430] width 74 height 42
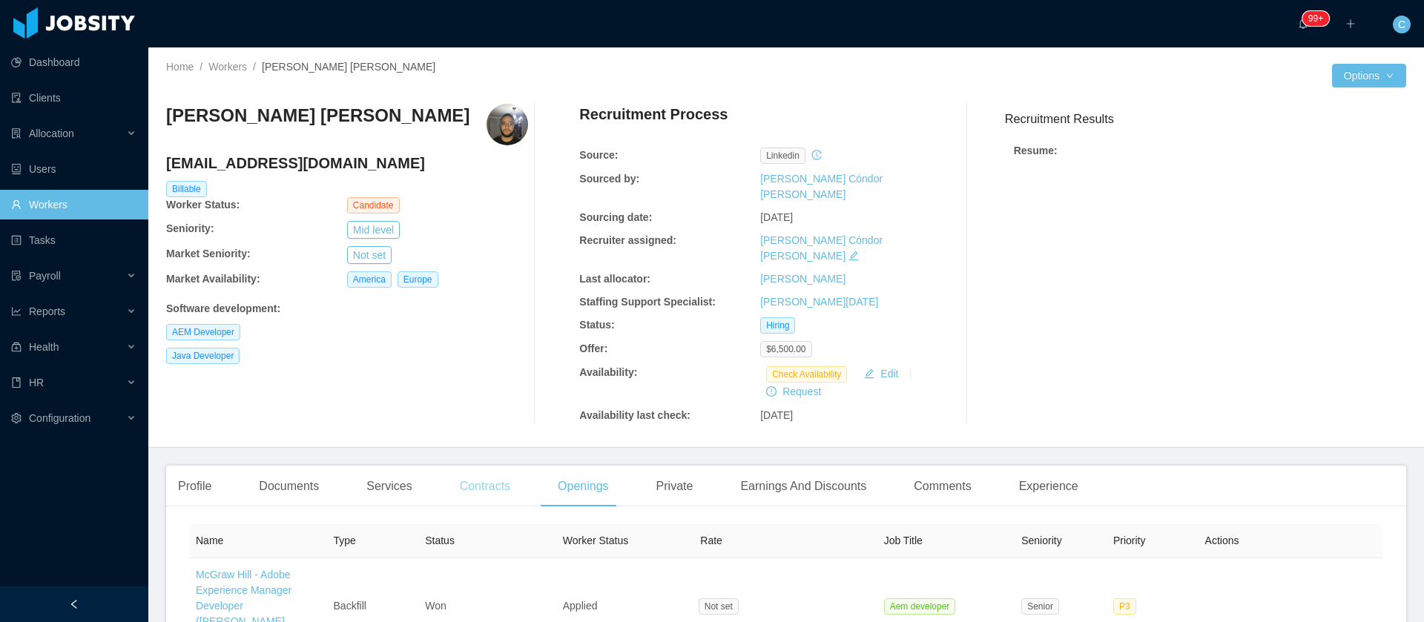
click at [466, 466] on div "Contracts" at bounding box center [485, 487] width 74 height 42
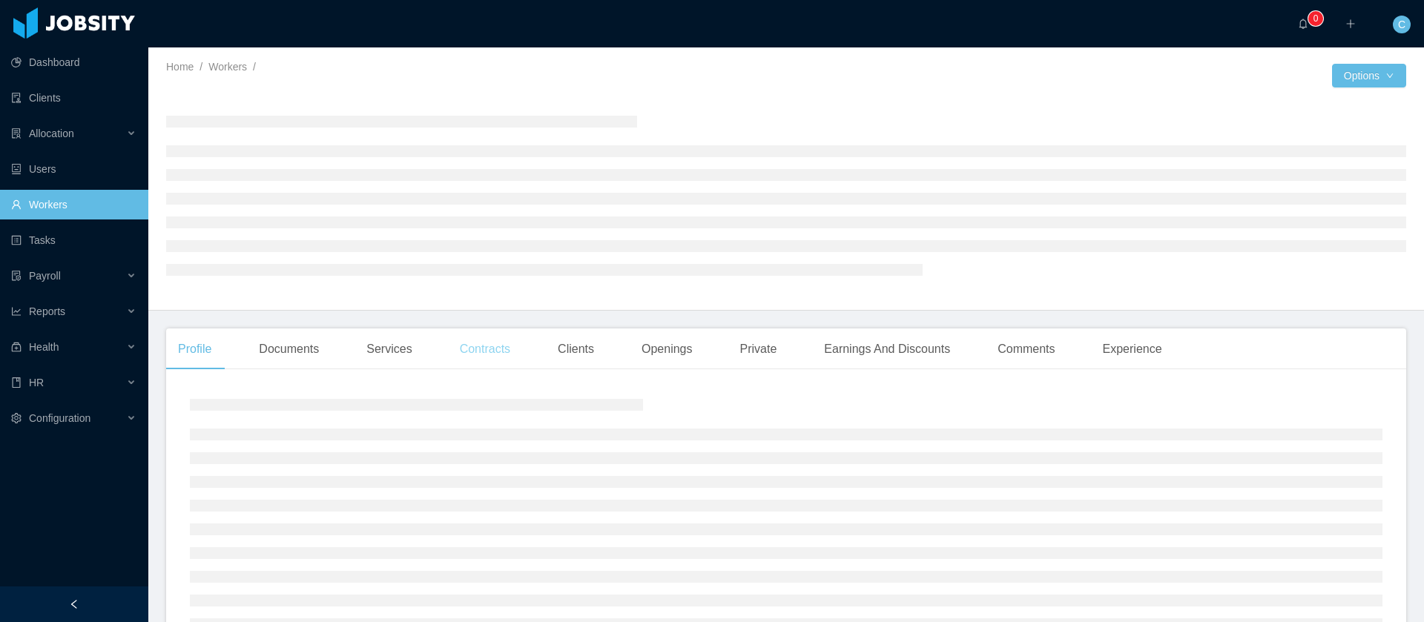
click at [503, 355] on div "Contracts" at bounding box center [485, 349] width 74 height 42
